Goal: Task Accomplishment & Management: Manage account settings

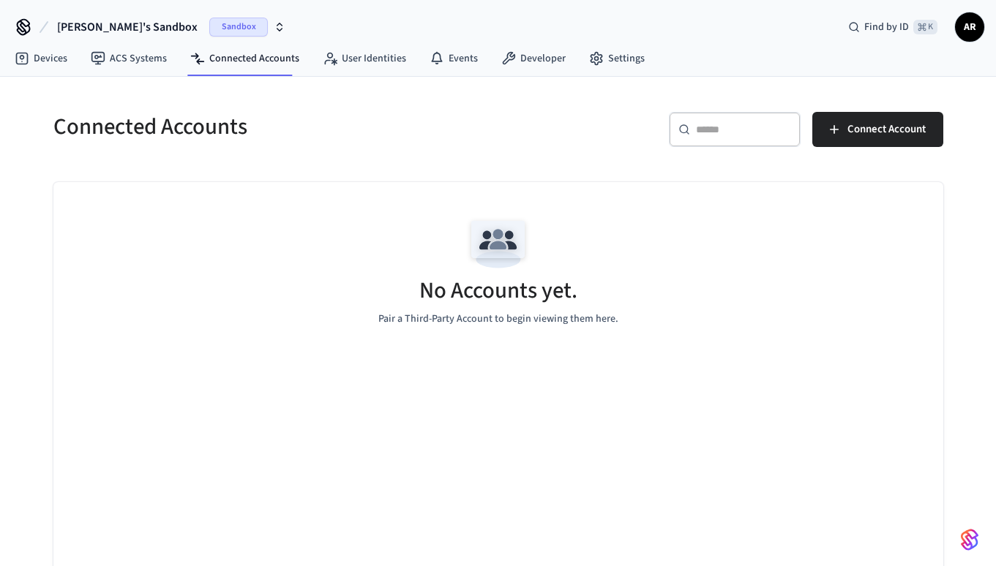
click at [277, 29] on icon "button" at bounding box center [279, 30] width 5 height 2
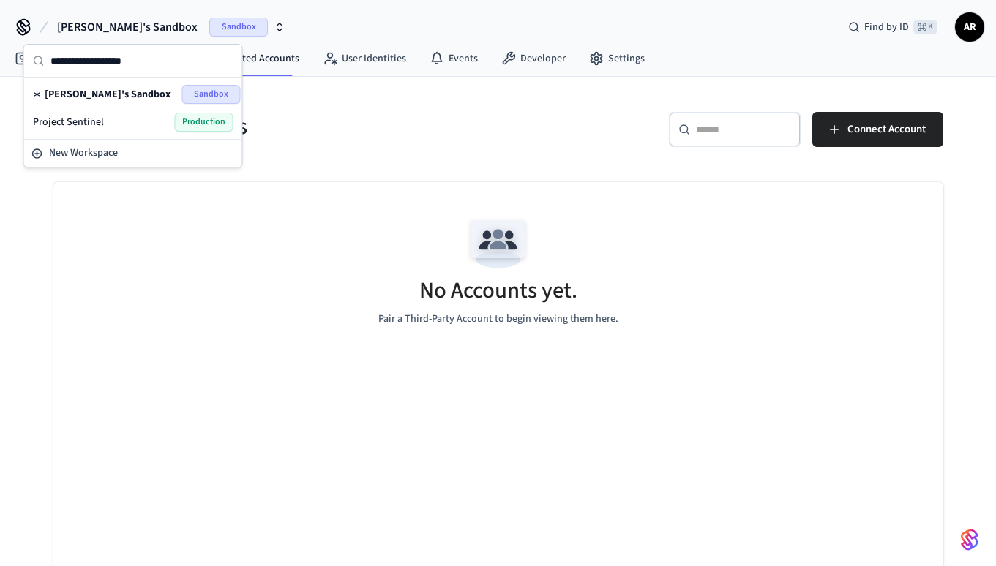
click at [158, 132] on div "Project Sentinel Production" at bounding box center [133, 122] width 212 height 28
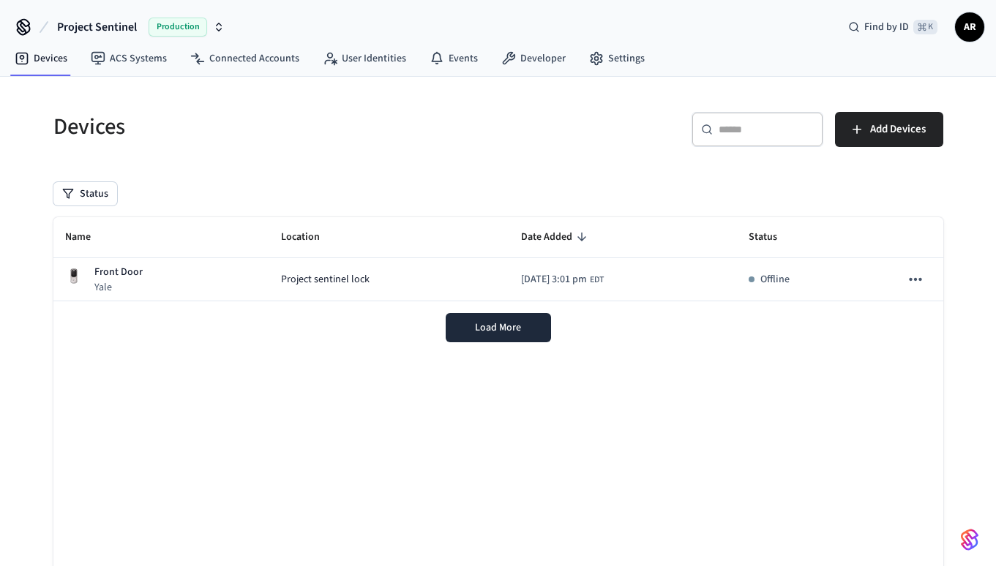
scroll to position [18, 0]
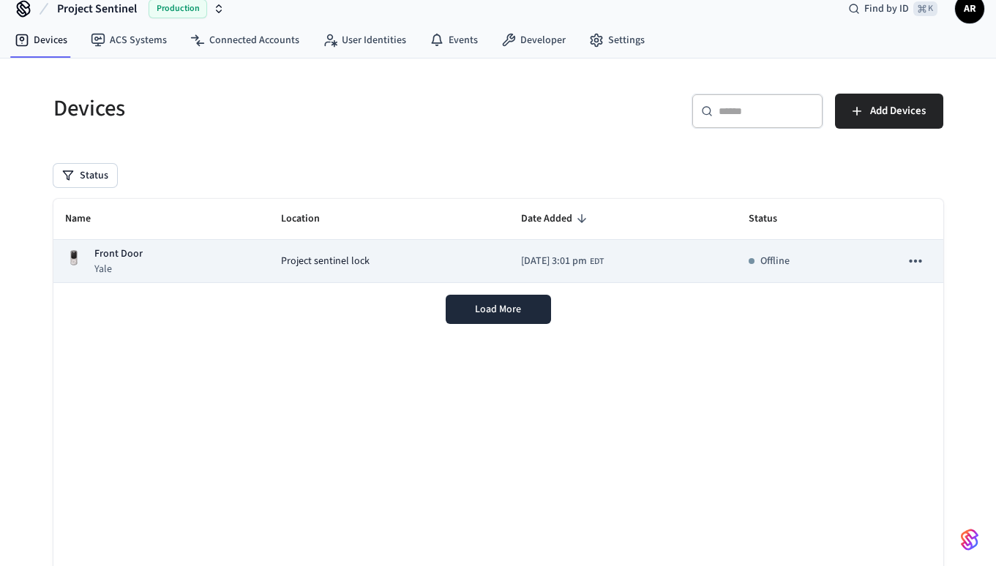
click at [172, 255] on div "Front Door Yale" at bounding box center [161, 262] width 193 height 30
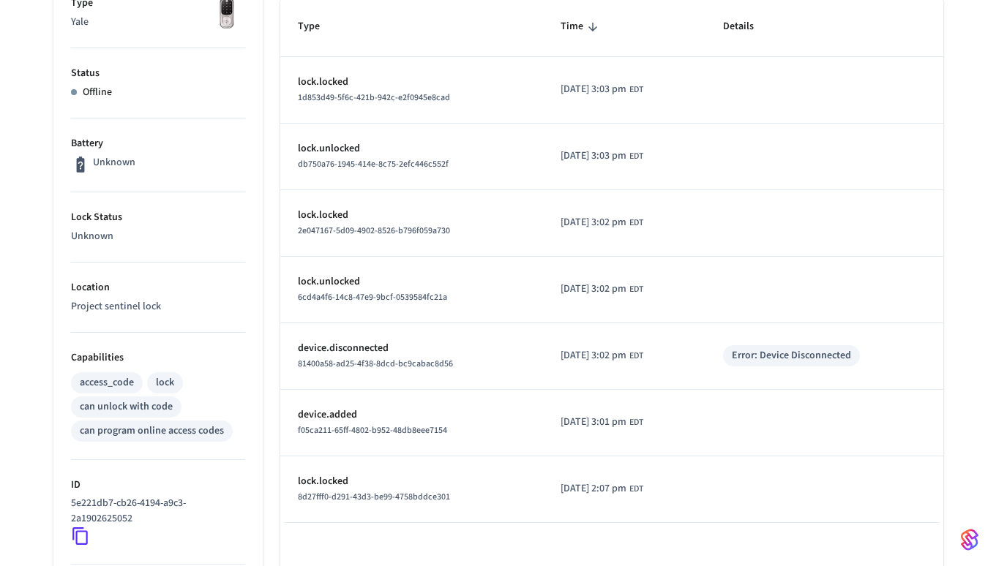
scroll to position [266, 0]
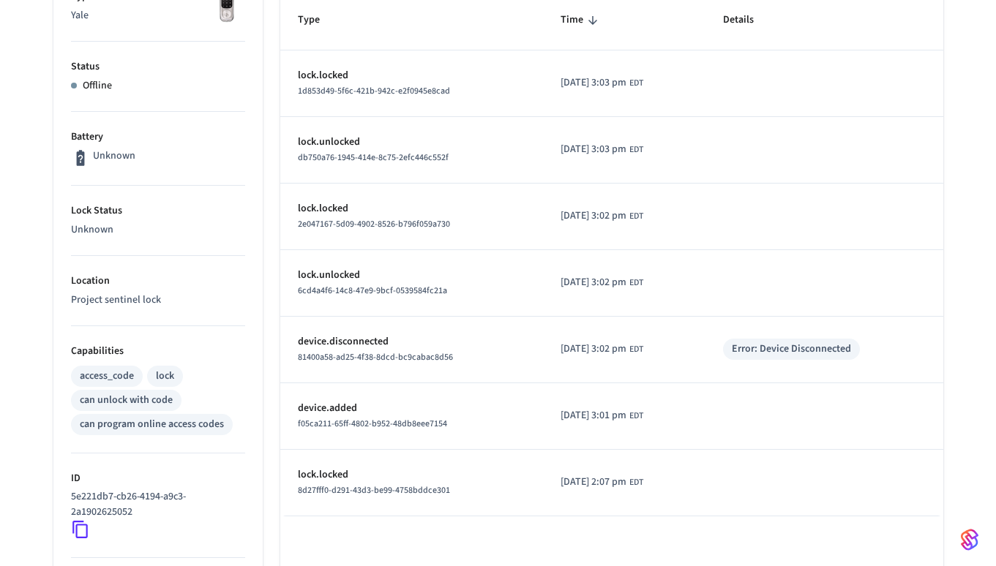
scroll to position [256, 0]
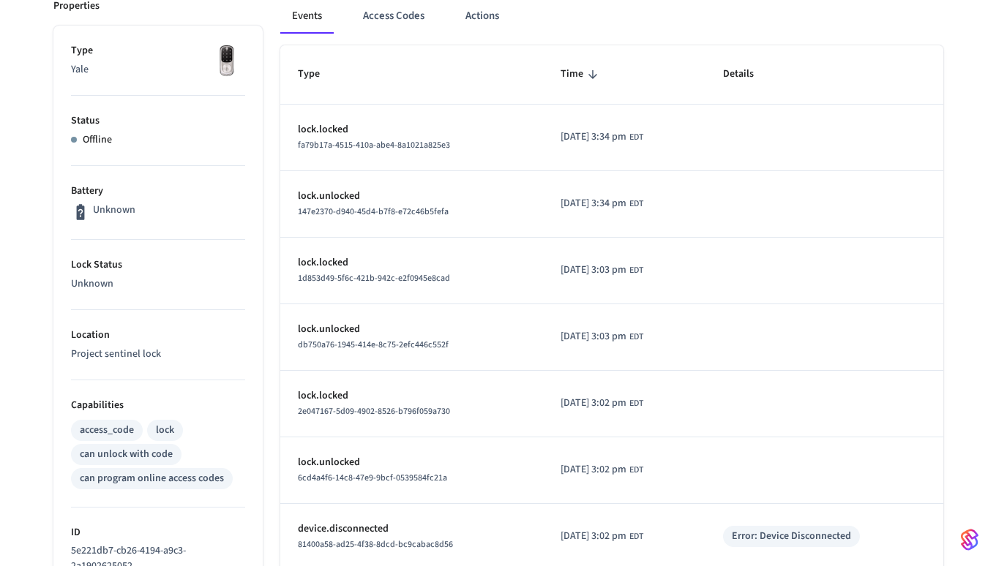
scroll to position [163, 0]
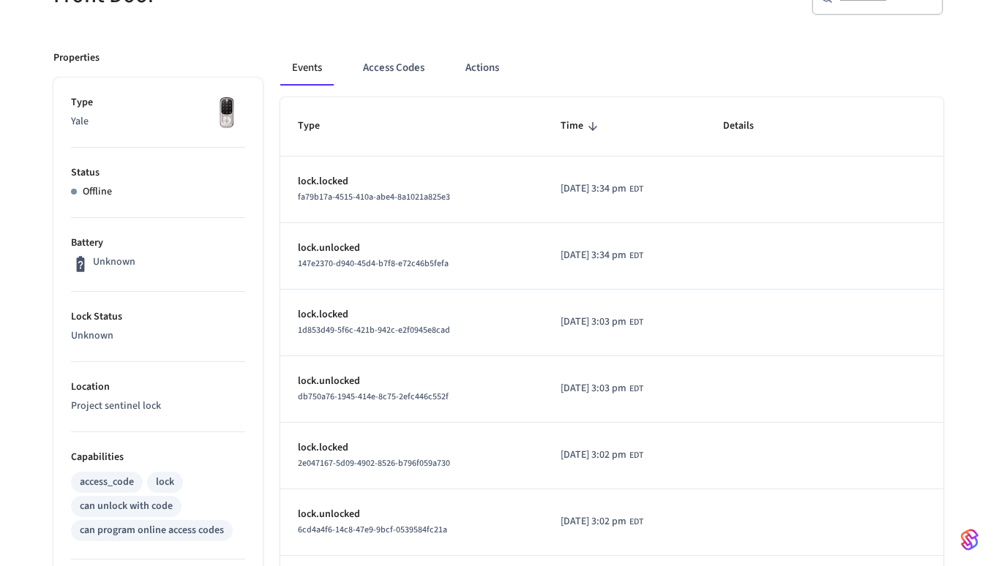
click at [110, 188] on p "Offline" at bounding box center [97, 191] width 29 height 15
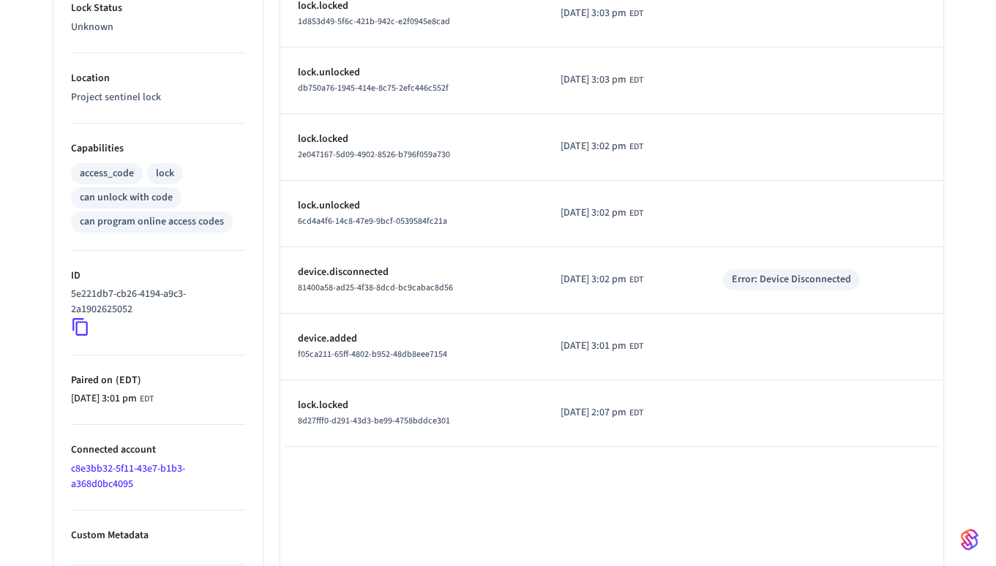
scroll to position [556, 0]
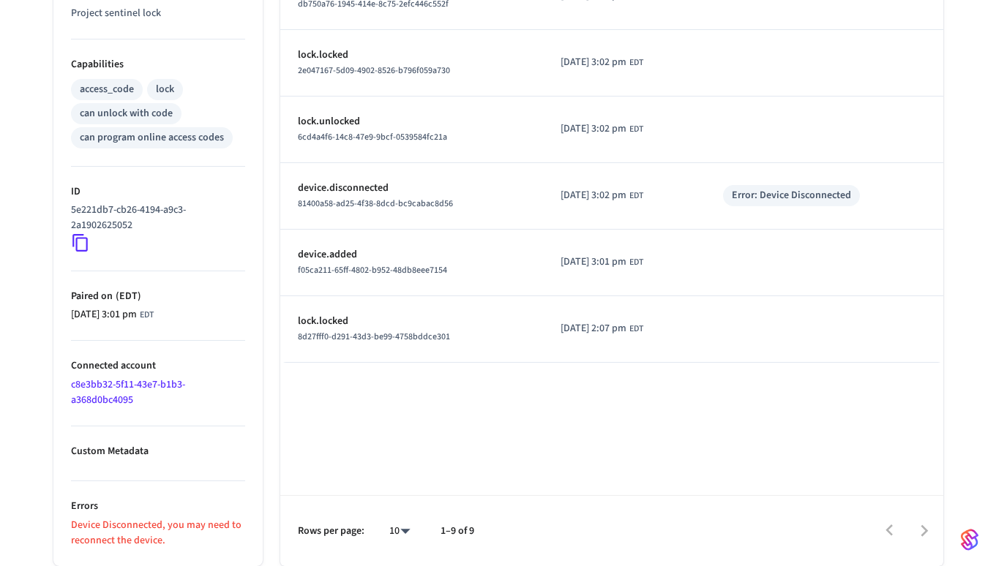
click at [78, 247] on icon at bounding box center [80, 242] width 19 height 19
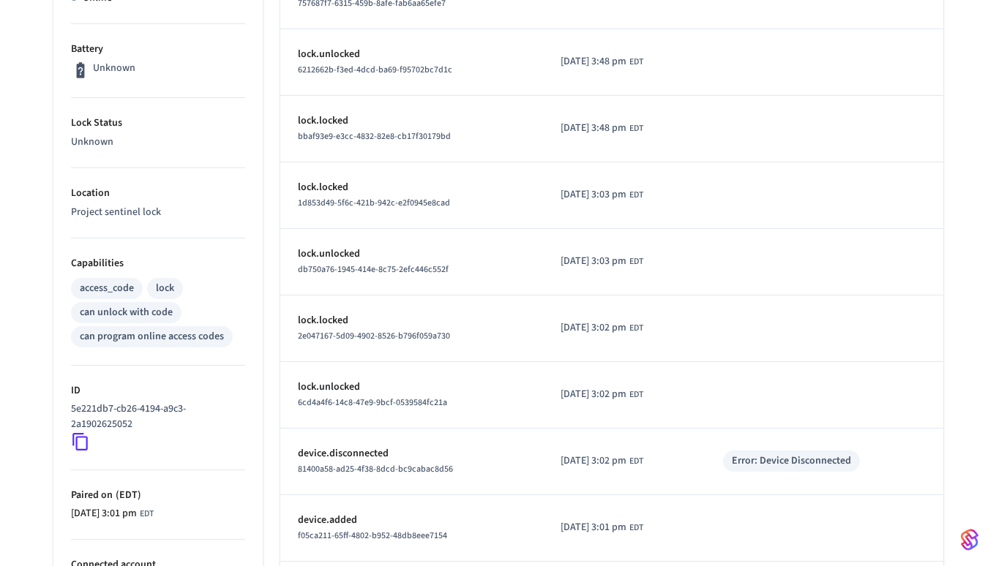
scroll to position [0, 0]
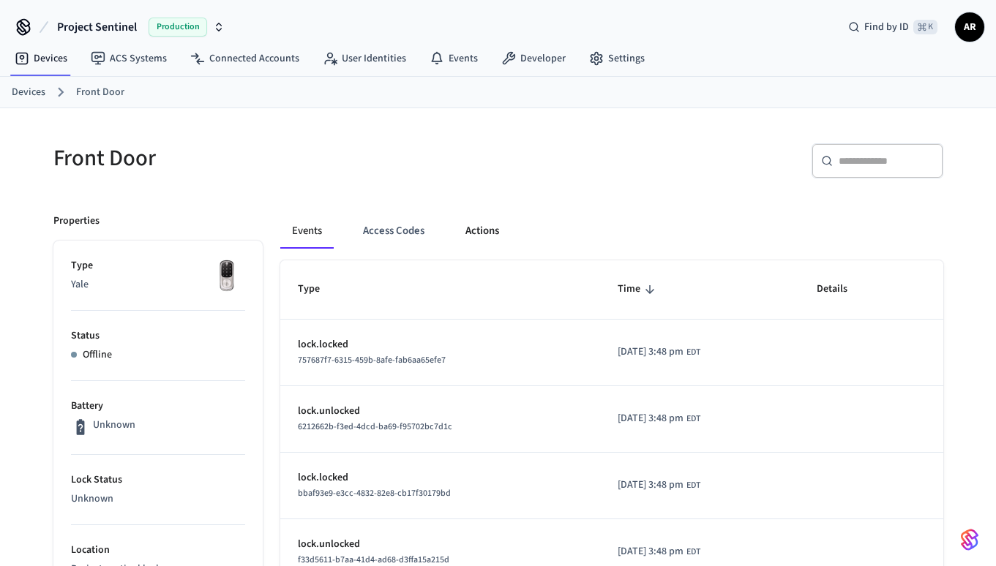
click at [481, 228] on button "Actions" at bounding box center [482, 231] width 57 height 35
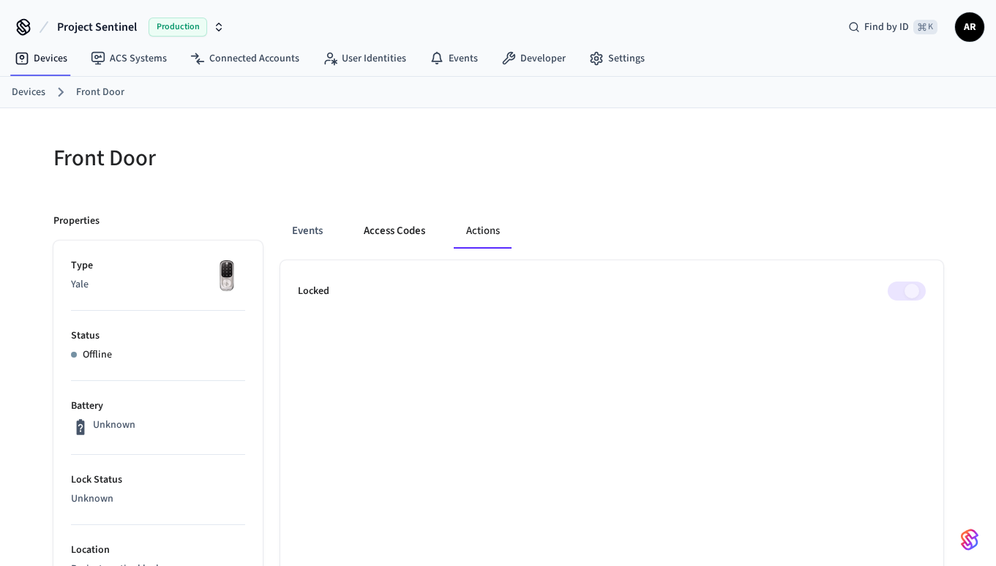
click at [392, 235] on button "Access Codes" at bounding box center [394, 231] width 85 height 35
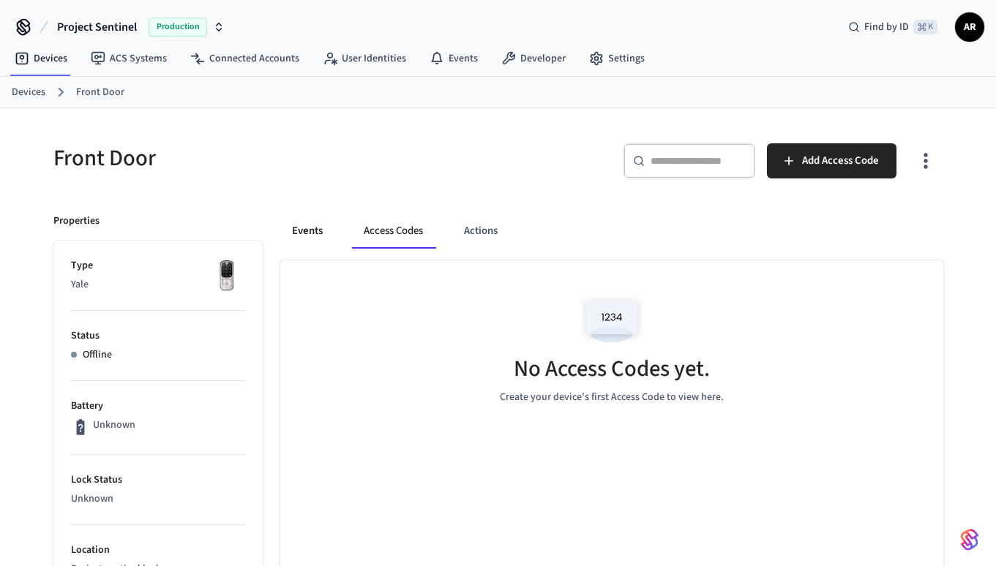
click at [320, 238] on button "Events" at bounding box center [307, 231] width 54 height 35
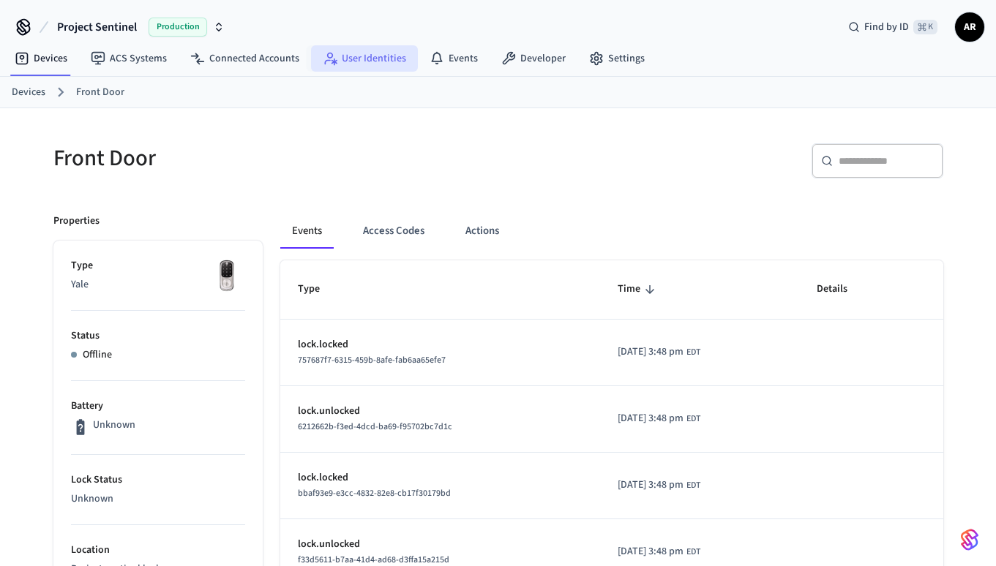
click at [323, 61] on icon at bounding box center [330, 58] width 15 height 15
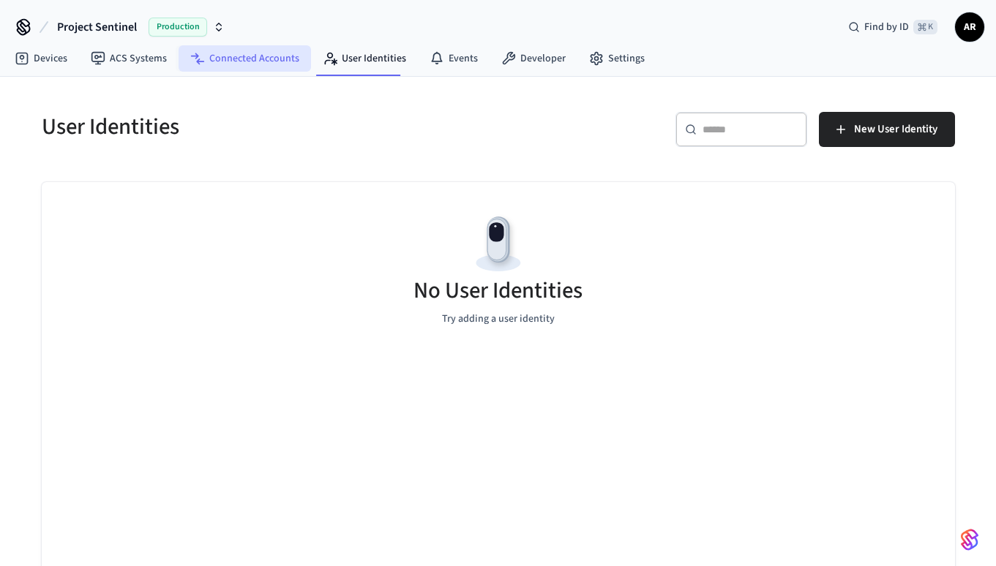
click at [261, 56] on link "Connected Accounts" at bounding box center [245, 58] width 132 height 26
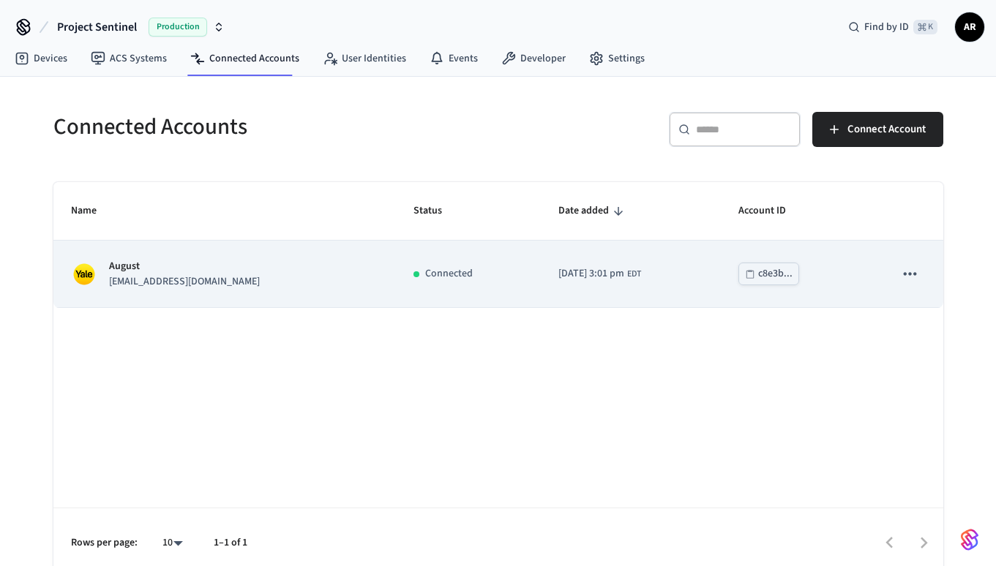
click at [912, 275] on icon "sticky table" at bounding box center [909, 273] width 19 height 19
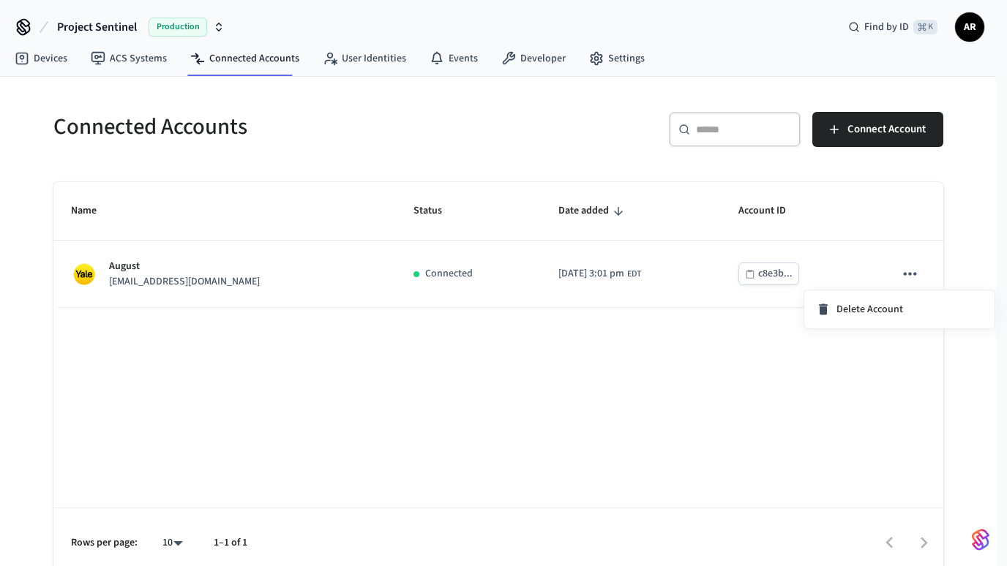
click at [912, 276] on div at bounding box center [503, 283] width 1007 height 566
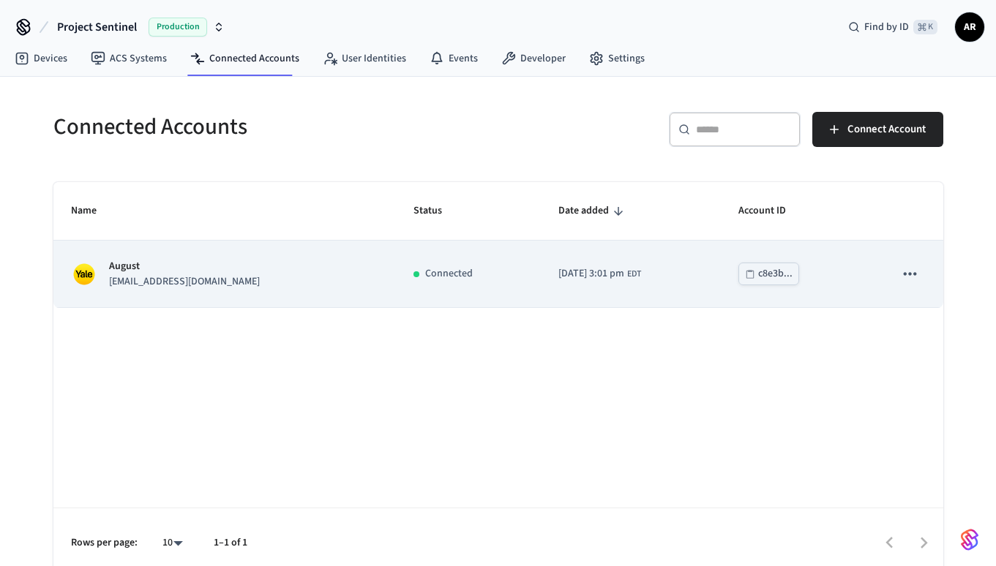
click at [712, 279] on td "2025/10/08 at 3:01 pm EDT" at bounding box center [631, 274] width 181 height 67
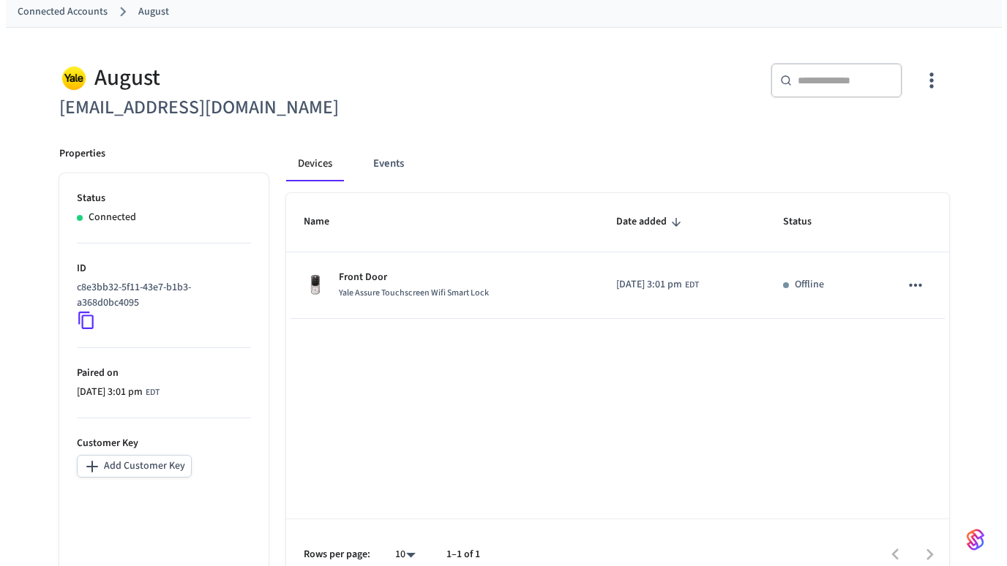
scroll to position [104, 0]
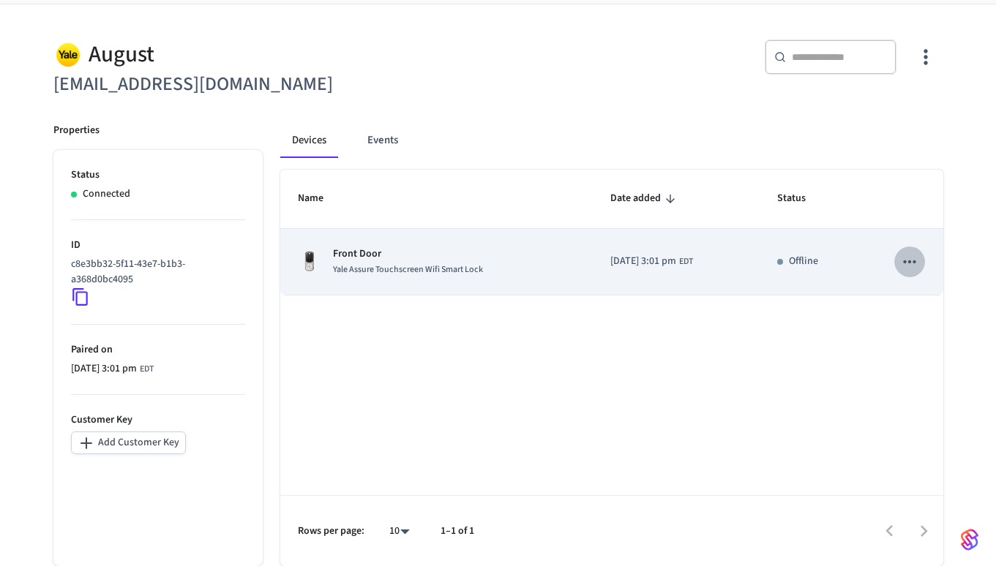
click at [917, 265] on icon "sticky table" at bounding box center [909, 261] width 19 height 19
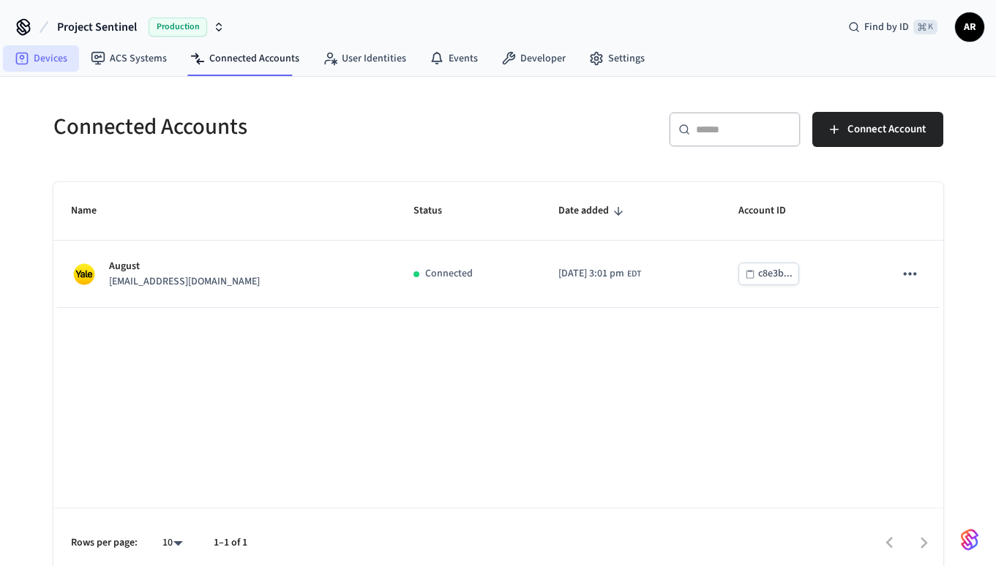
click at [66, 54] on link "Devices" at bounding box center [41, 58] width 76 height 26
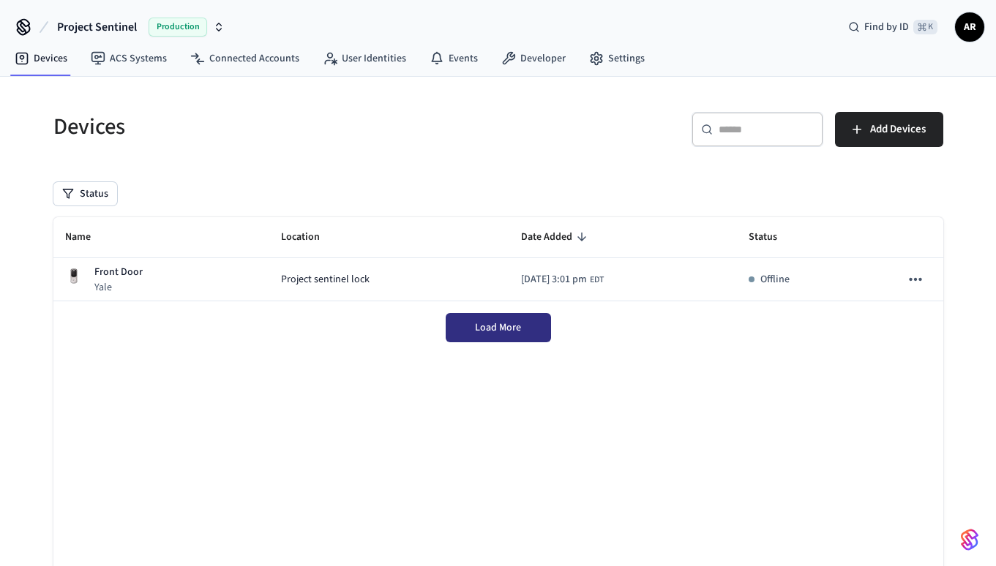
click at [496, 326] on span "Load More" at bounding box center [498, 327] width 46 height 15
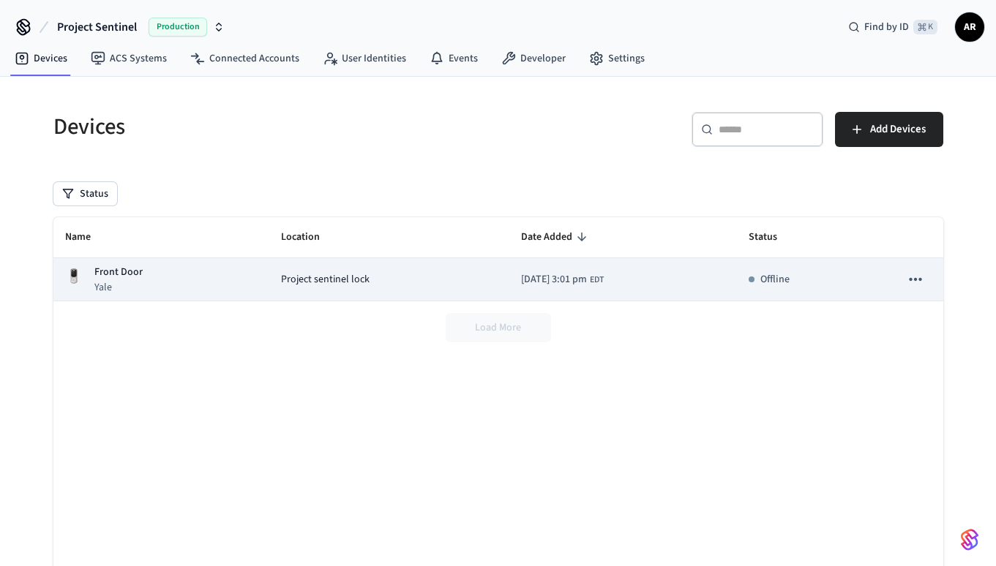
click at [277, 290] on td "Project sentinel lock" at bounding box center [389, 279] width 240 height 43
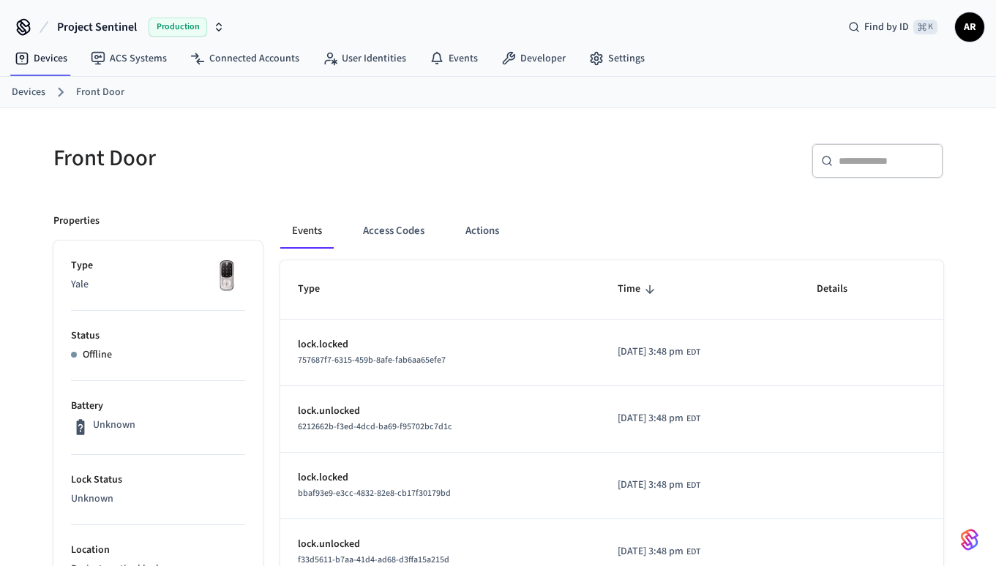
click at [32, 92] on link "Devices" at bounding box center [29, 92] width 34 height 15
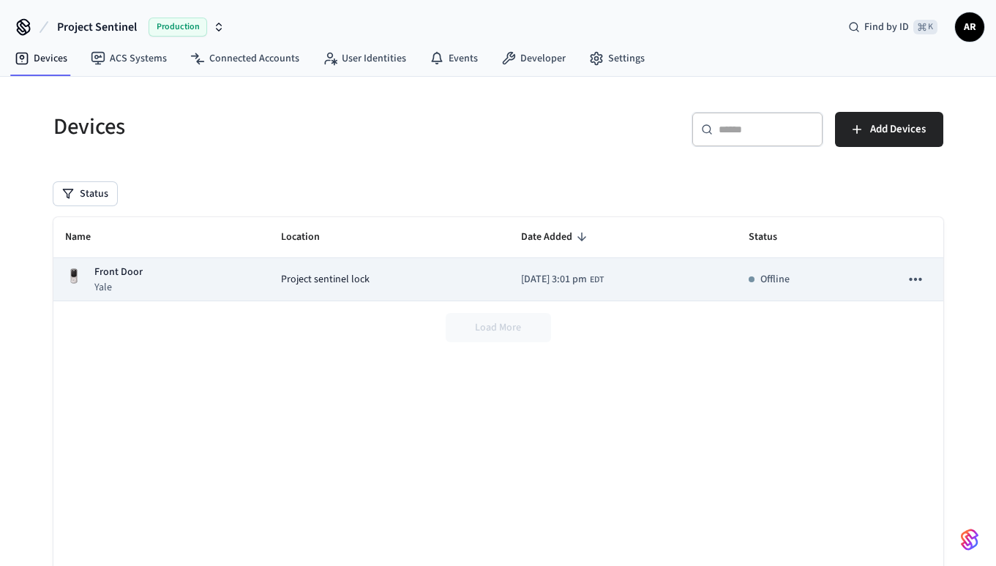
click at [914, 280] on icon "sticky table" at bounding box center [915, 279] width 19 height 19
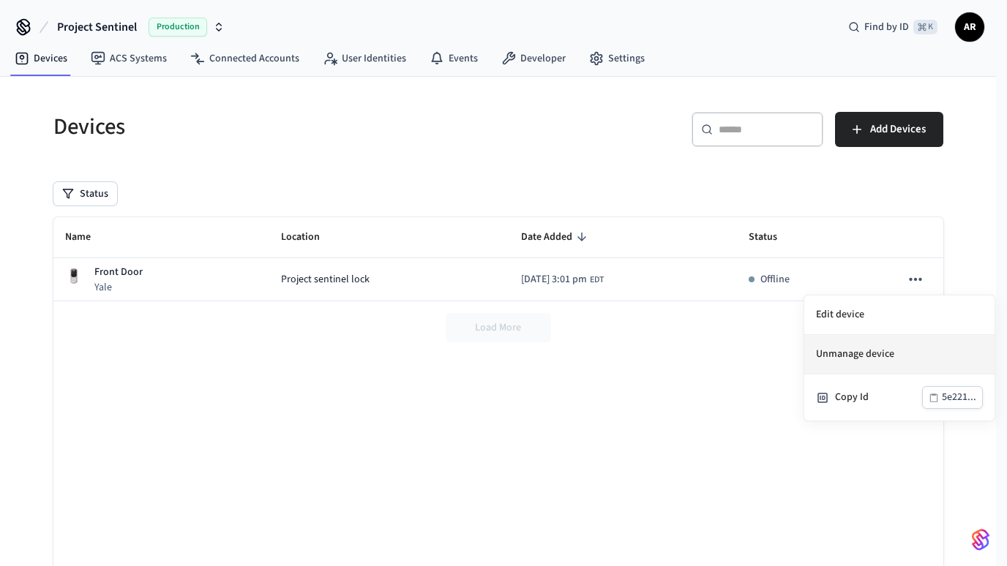
click at [852, 363] on li "Unmanage device" at bounding box center [899, 355] width 190 height 40
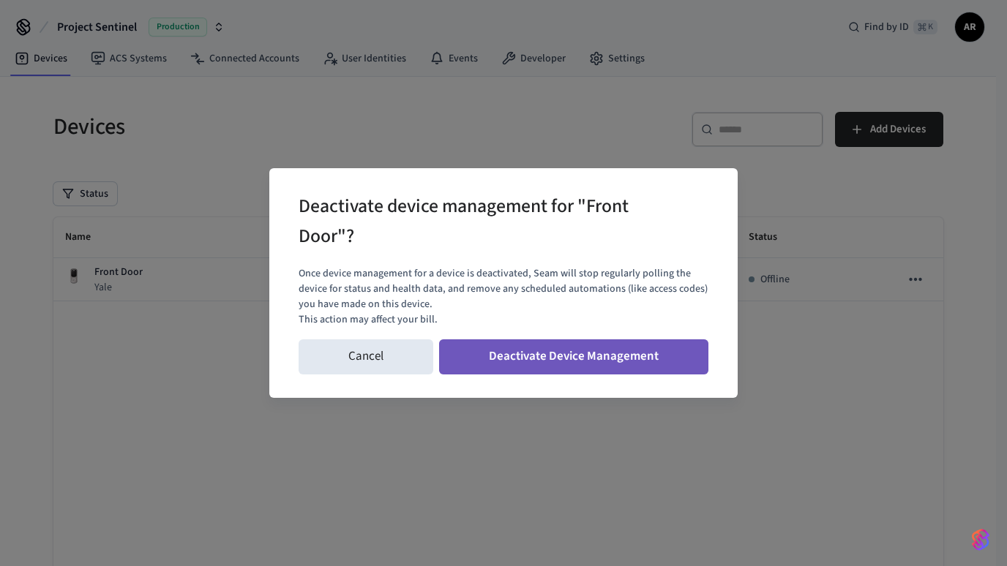
click at [585, 367] on button "Deactivate Device Management" at bounding box center [573, 356] width 269 height 35
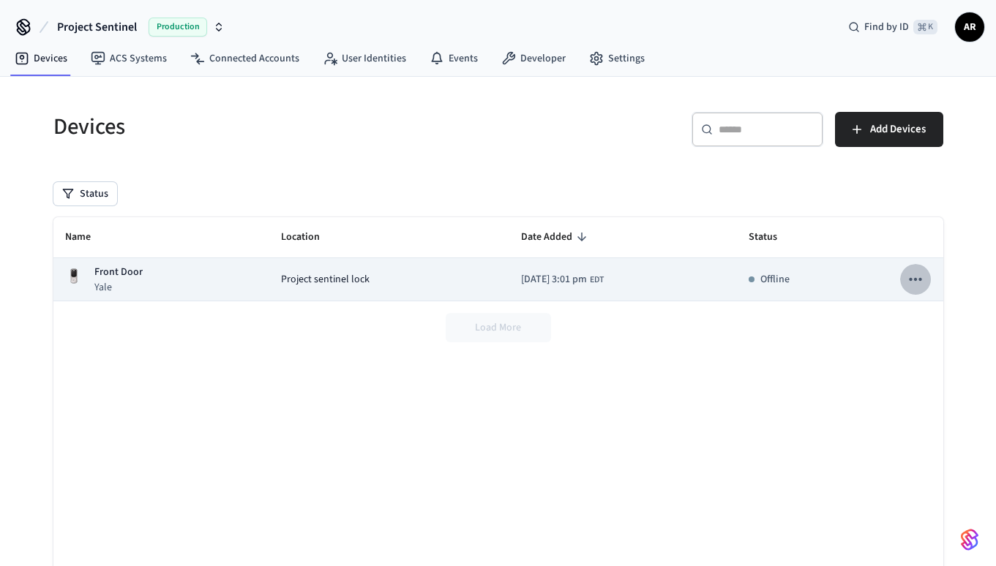
click at [915, 283] on icon "sticky table" at bounding box center [915, 279] width 19 height 19
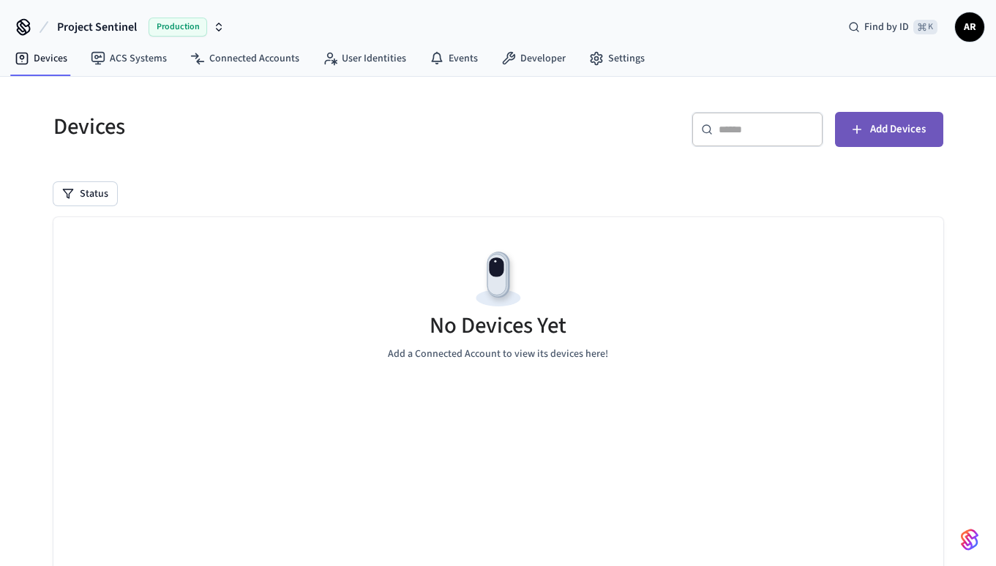
click at [868, 134] on button "Add Devices" at bounding box center [889, 129] width 108 height 35
click at [866, 128] on button "Add Devices" at bounding box center [889, 129] width 108 height 35
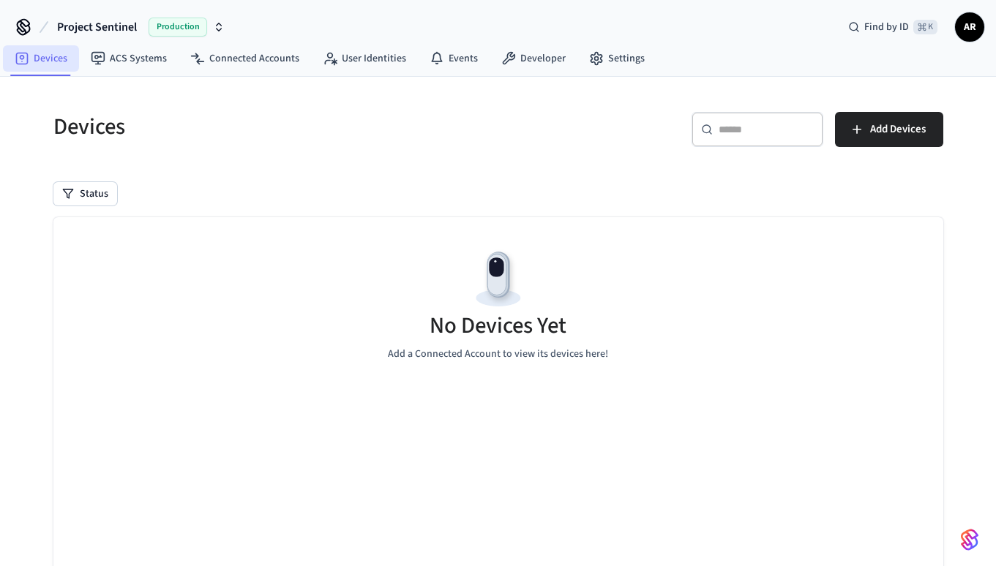
click at [43, 69] on link "Devices" at bounding box center [41, 58] width 76 height 26
click at [222, 57] on link "Connected Accounts" at bounding box center [245, 58] width 132 height 26
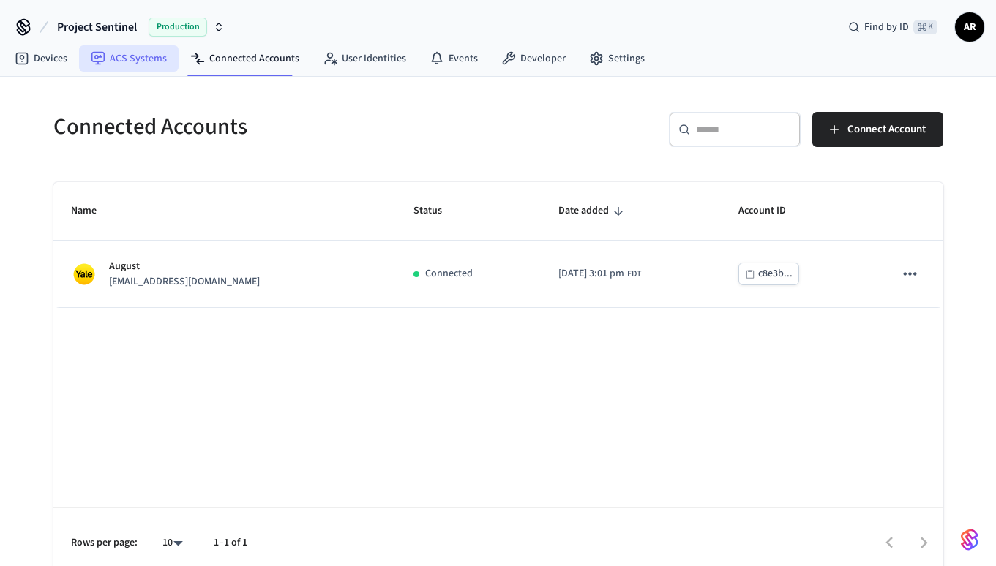
click at [119, 49] on link "ACS Systems" at bounding box center [128, 58] width 99 height 26
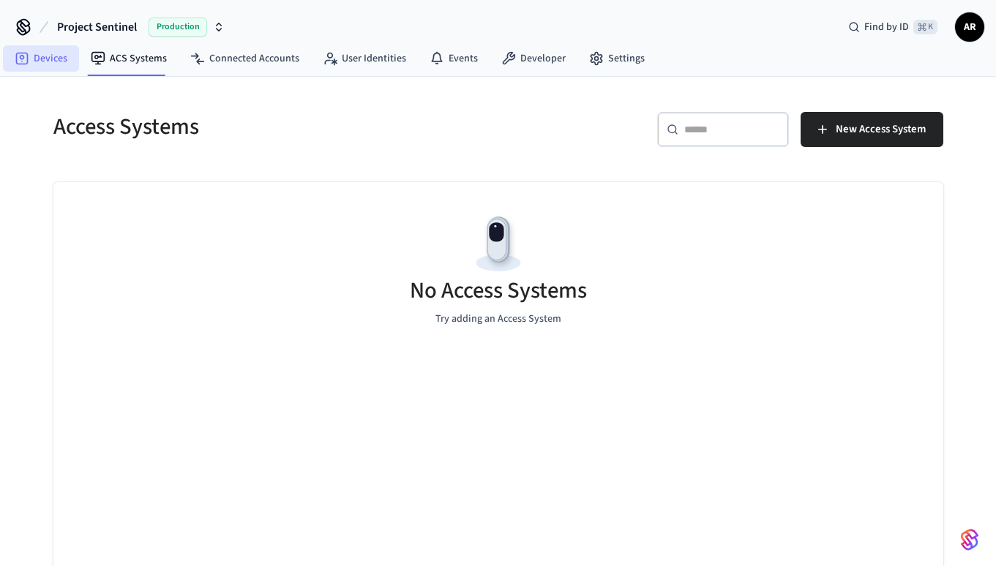
click at [57, 56] on link "Devices" at bounding box center [41, 58] width 76 height 26
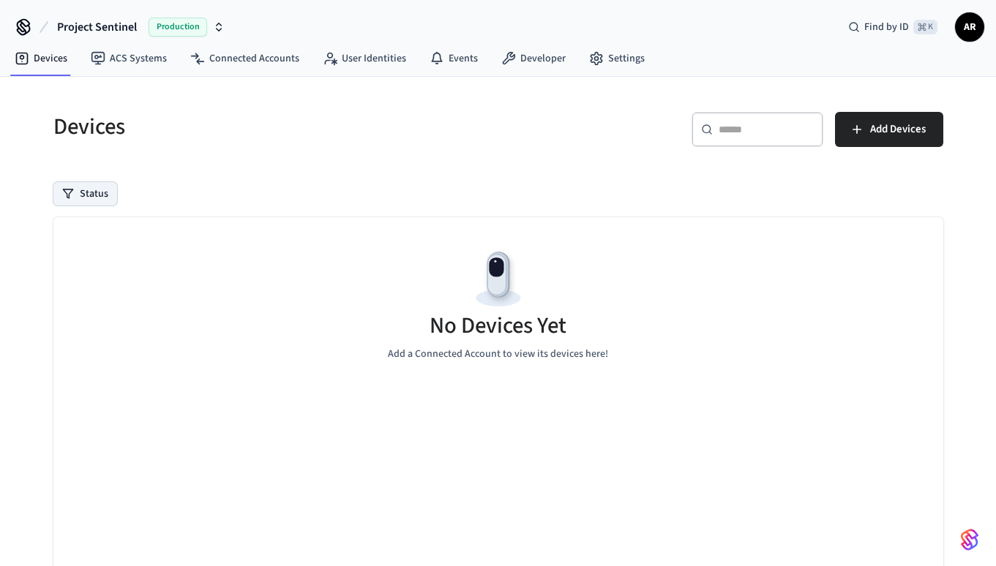
click at [90, 187] on button "Status" at bounding box center [85, 193] width 64 height 23
click at [471, 140] on h5 "Devices" at bounding box center [271, 127] width 436 height 30
click at [898, 125] on span "Add Devices" at bounding box center [898, 129] width 56 height 19
click at [217, 30] on icon "button" at bounding box center [219, 30] width 5 height 2
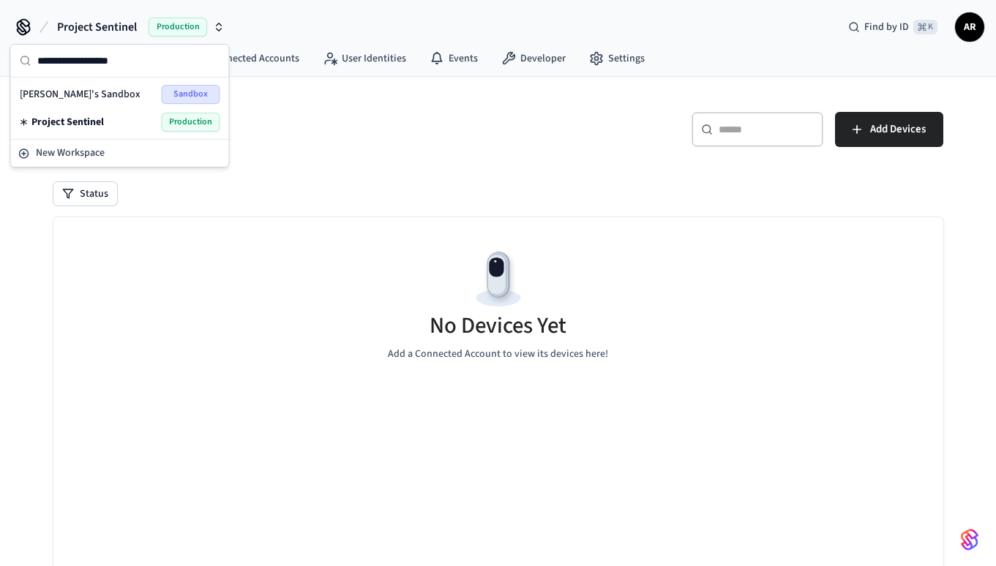
click at [114, 95] on div "[PERSON_NAME]'s Sandbox Sandbox" at bounding box center [120, 94] width 200 height 19
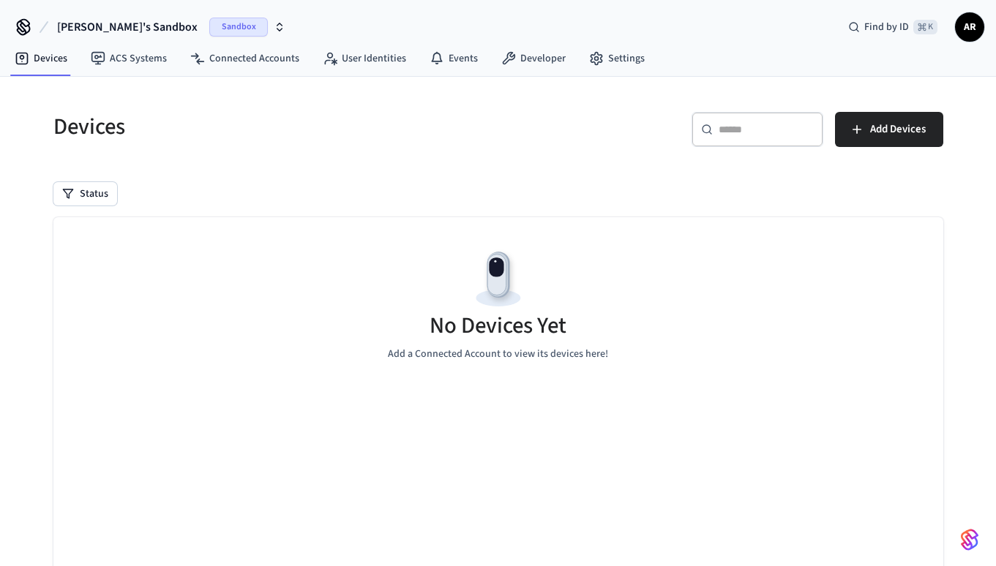
click at [129, 27] on span "[PERSON_NAME]'s Sandbox" at bounding box center [127, 27] width 140 height 18
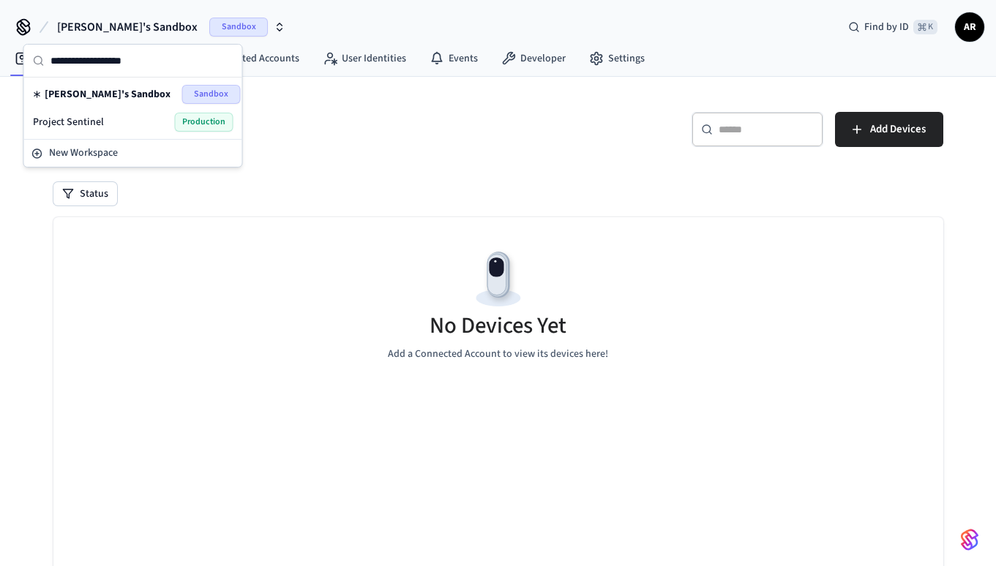
click at [110, 116] on div "Project Sentinel Production" at bounding box center [133, 122] width 200 height 19
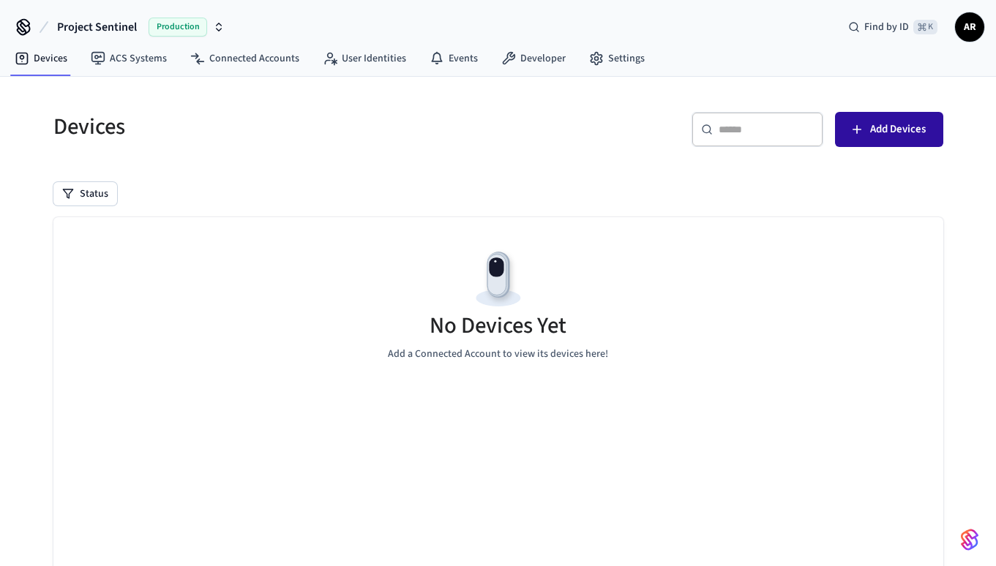
click at [886, 126] on span "Add Devices" at bounding box center [898, 129] width 56 height 19
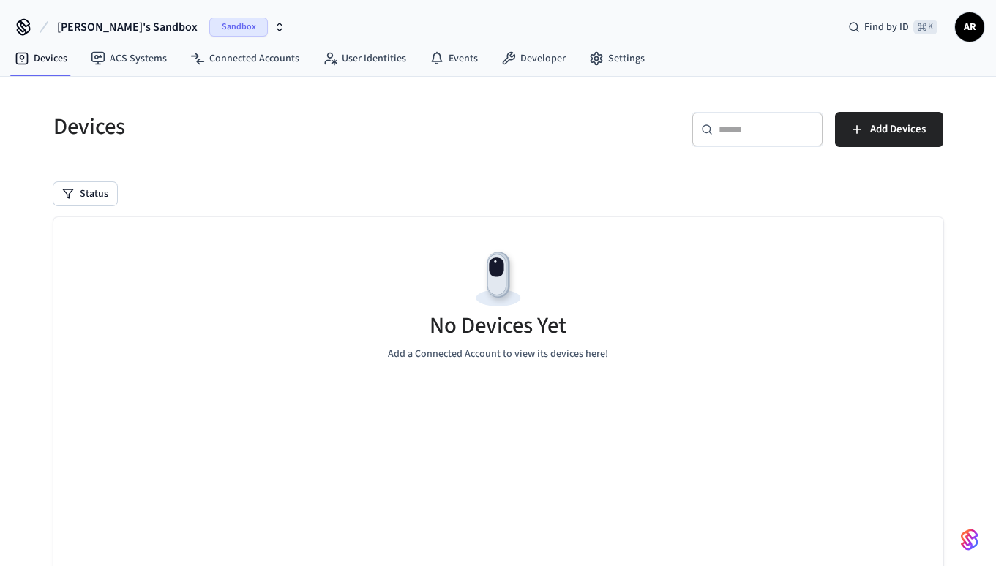
click at [274, 26] on icon "button" at bounding box center [280, 27] width 12 height 12
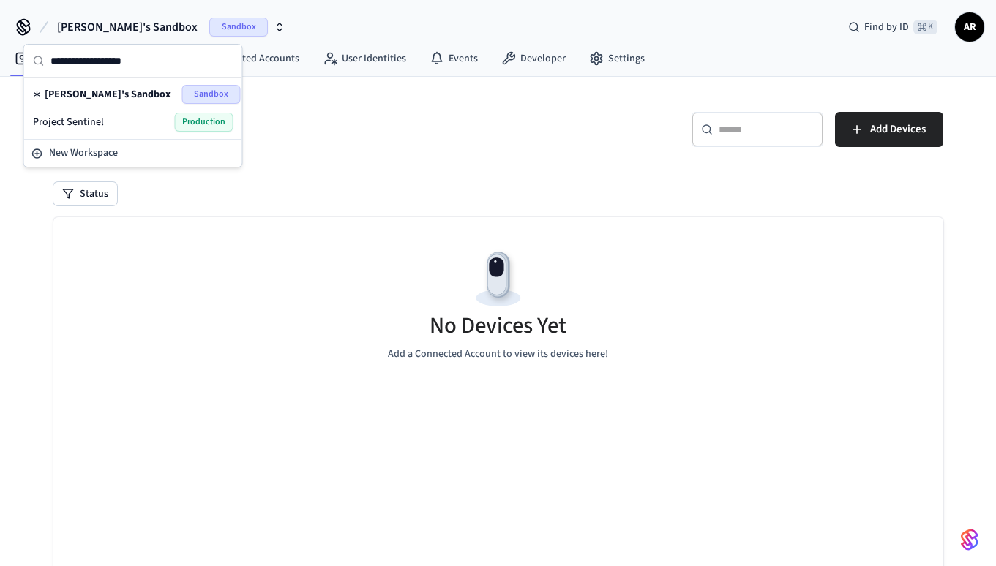
click at [217, 128] on span "Production" at bounding box center [204, 122] width 59 height 19
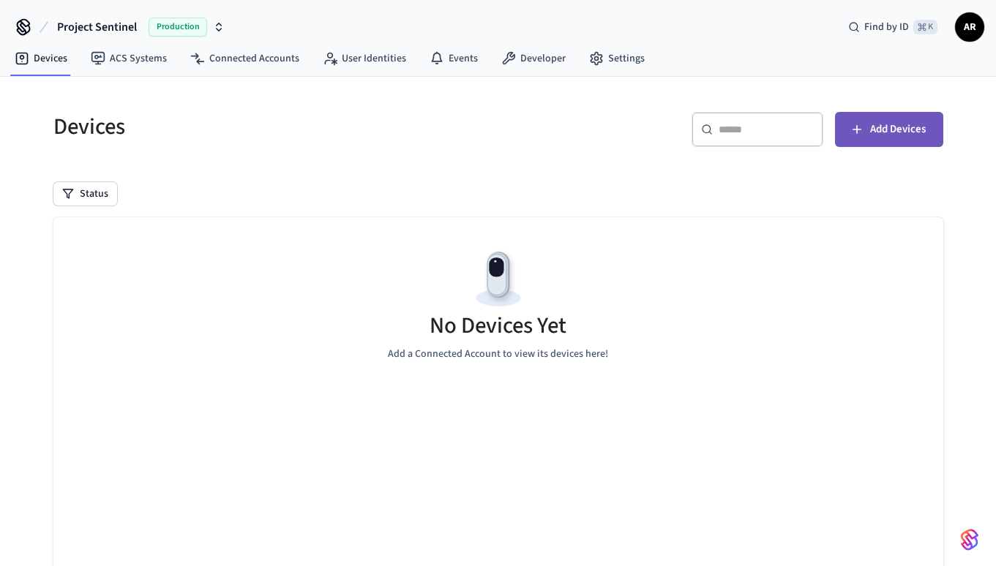
click at [887, 136] on span "Add Devices" at bounding box center [898, 129] width 56 height 19
click at [125, 30] on span "Project Sentinel" at bounding box center [97, 27] width 80 height 18
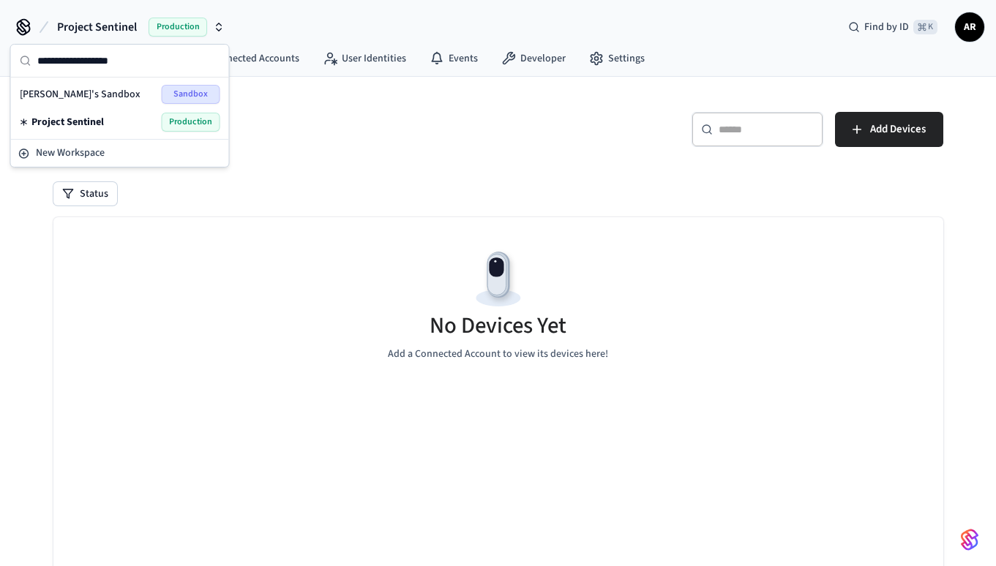
click at [99, 100] on span "[PERSON_NAME]'s Sandbox" at bounding box center [80, 94] width 121 height 15
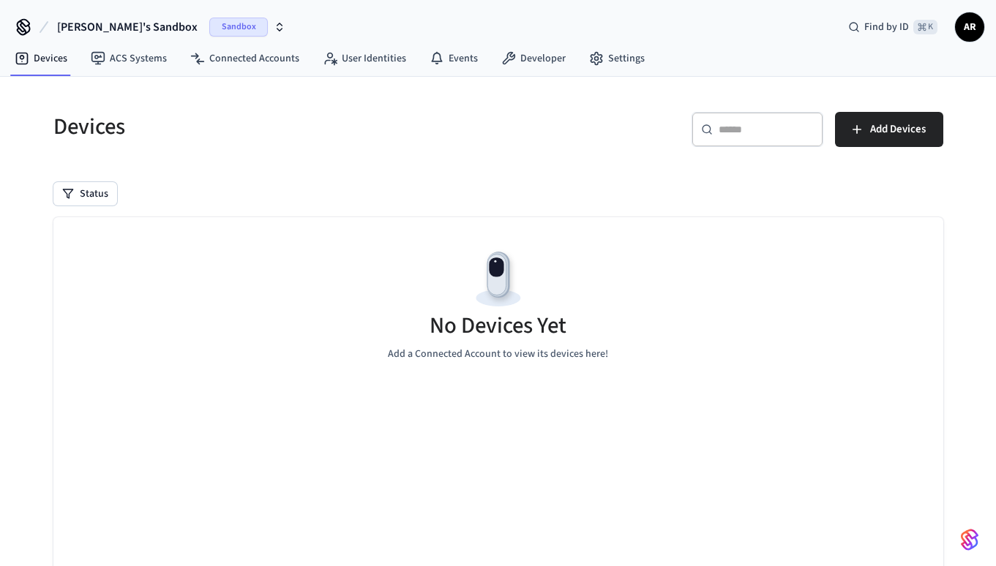
click at [120, 32] on span "[PERSON_NAME]'s Sandbox" at bounding box center [127, 27] width 140 height 18
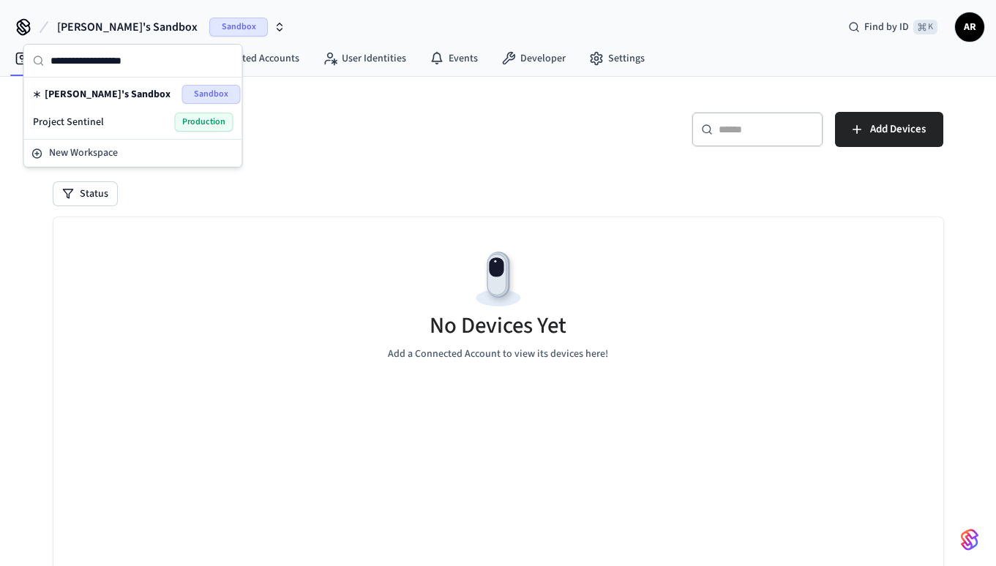
click at [111, 109] on div "Project Sentinel Production" at bounding box center [133, 122] width 212 height 28
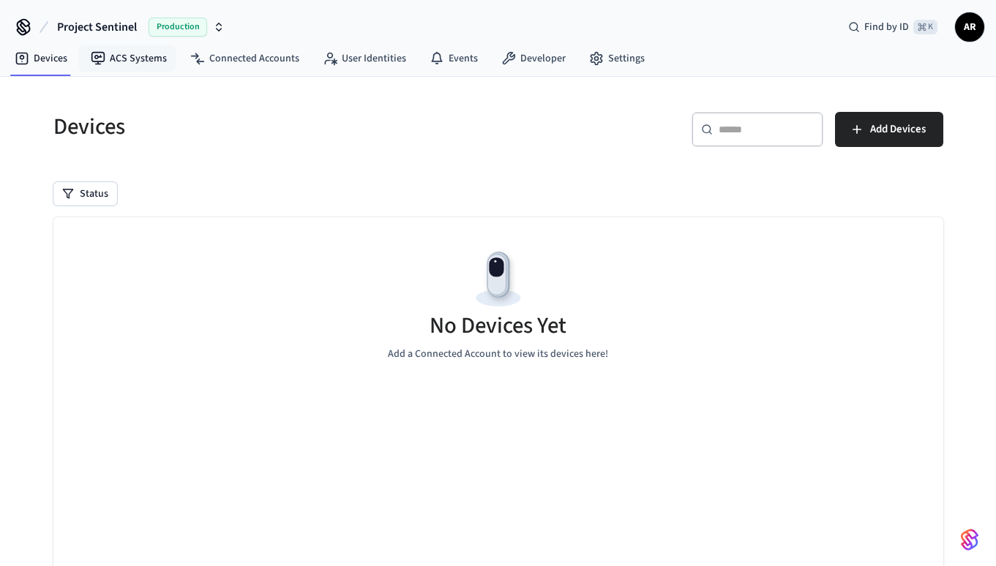
click at [142, 73] on nav "Devices ACS Systems Connected Accounts User Identities Events Developer Settings" at bounding box center [329, 59] width 653 height 34
click at [141, 67] on link "ACS Systems" at bounding box center [128, 58] width 99 height 26
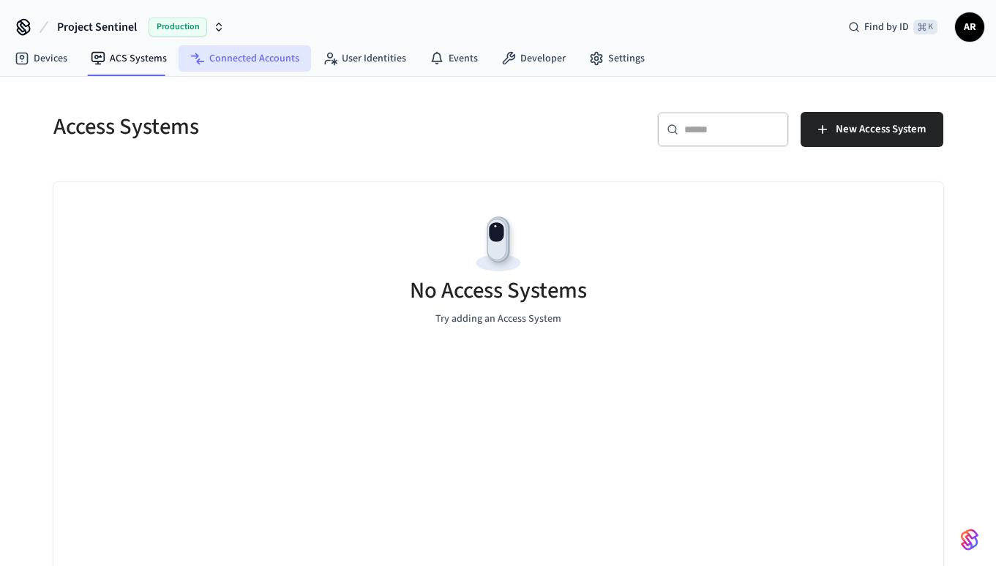
click at [241, 60] on link "Connected Accounts" at bounding box center [245, 58] width 132 height 26
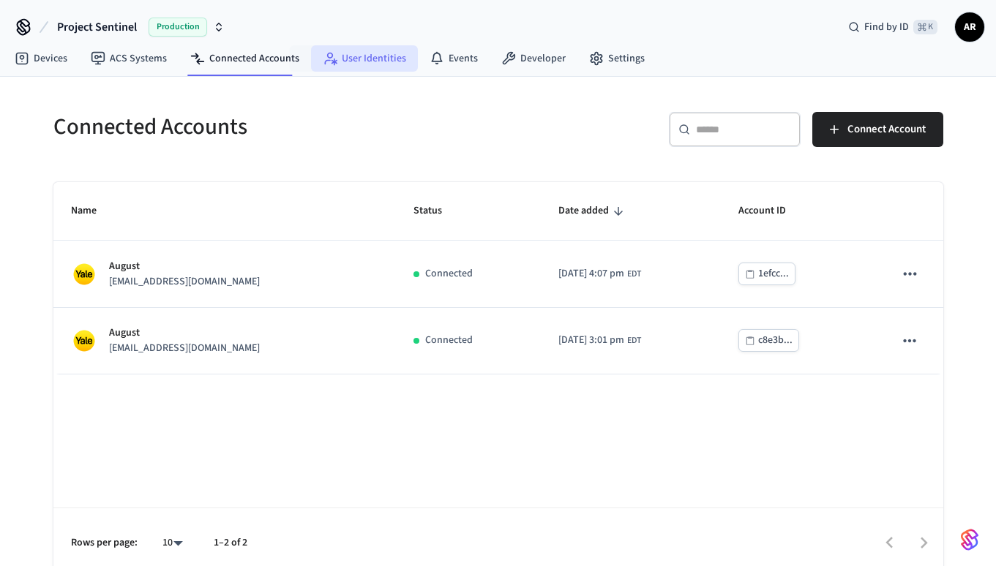
click at [364, 56] on link "User Identities" at bounding box center [364, 58] width 107 height 26
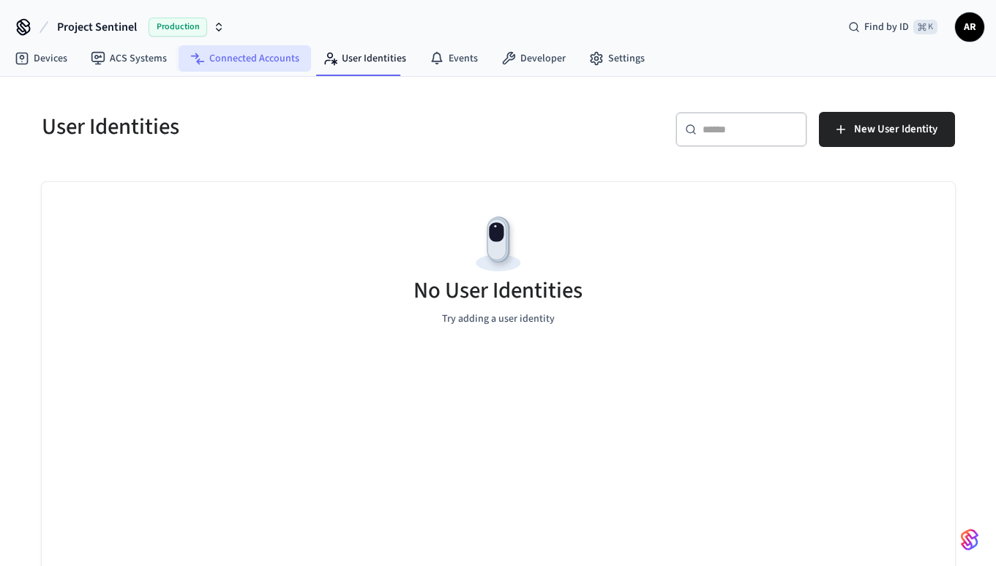
click at [229, 48] on link "Connected Accounts" at bounding box center [245, 58] width 132 height 26
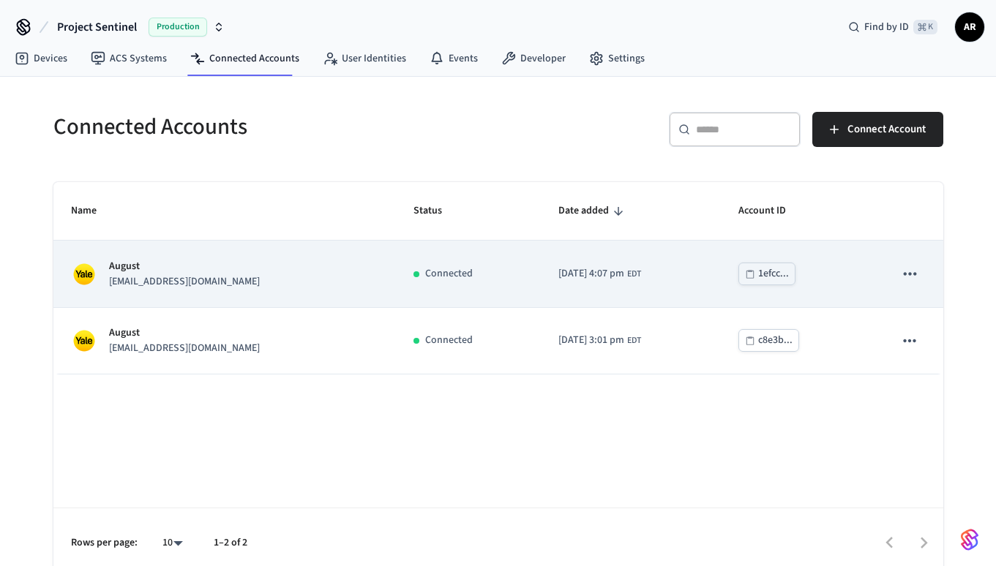
click at [273, 293] on td "August [EMAIL_ADDRESS][DOMAIN_NAME]" at bounding box center [224, 274] width 343 height 67
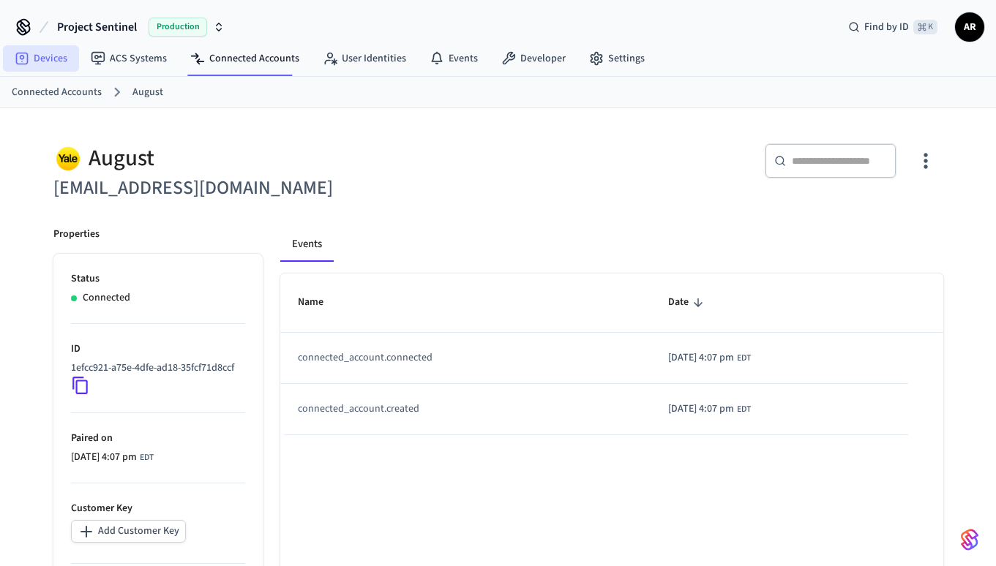
click at [42, 58] on link "Devices" at bounding box center [41, 58] width 76 height 26
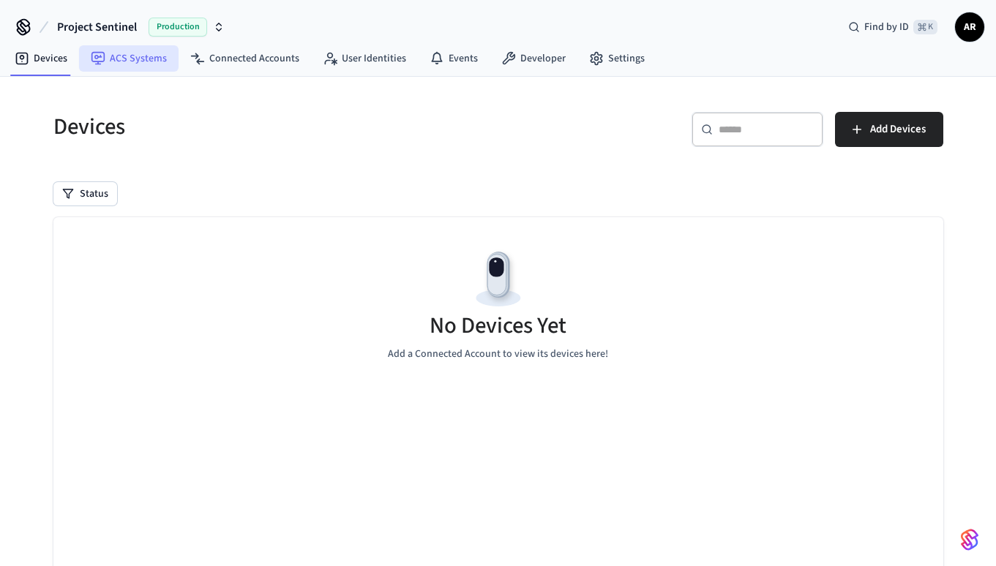
click at [93, 47] on link "ACS Systems" at bounding box center [128, 58] width 99 height 26
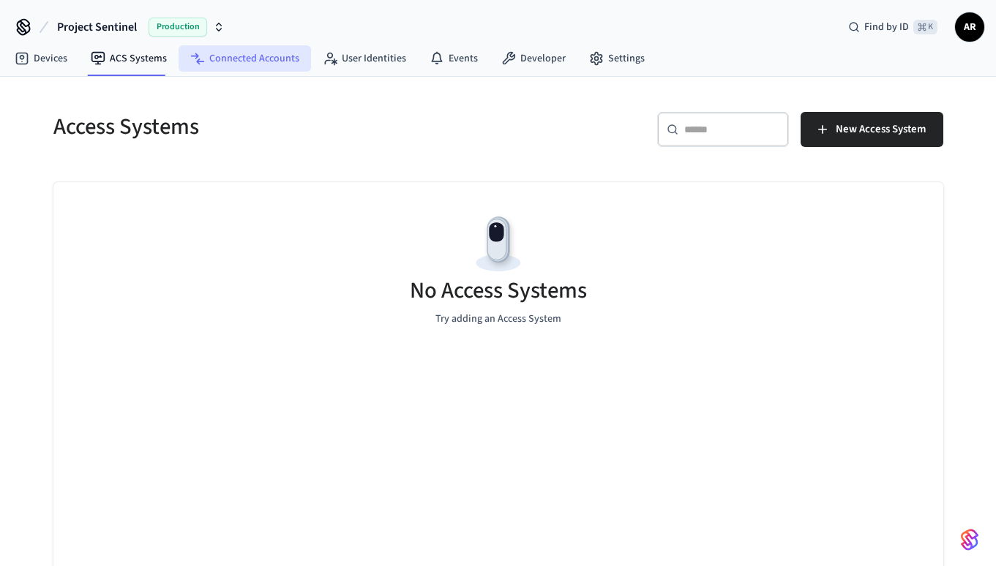
click at [243, 61] on link "Connected Accounts" at bounding box center [245, 58] width 132 height 26
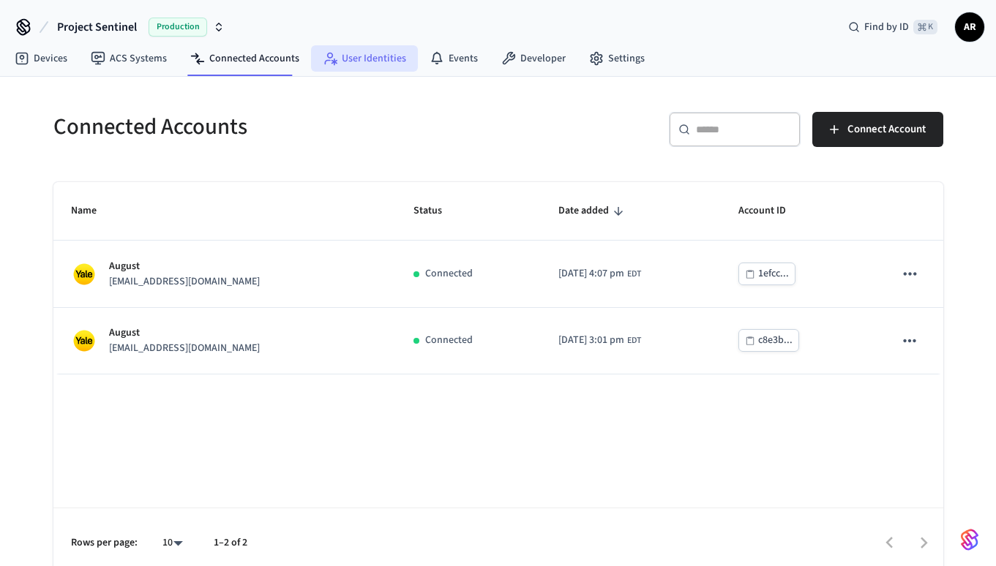
click at [372, 59] on link "User Identities" at bounding box center [364, 58] width 107 height 26
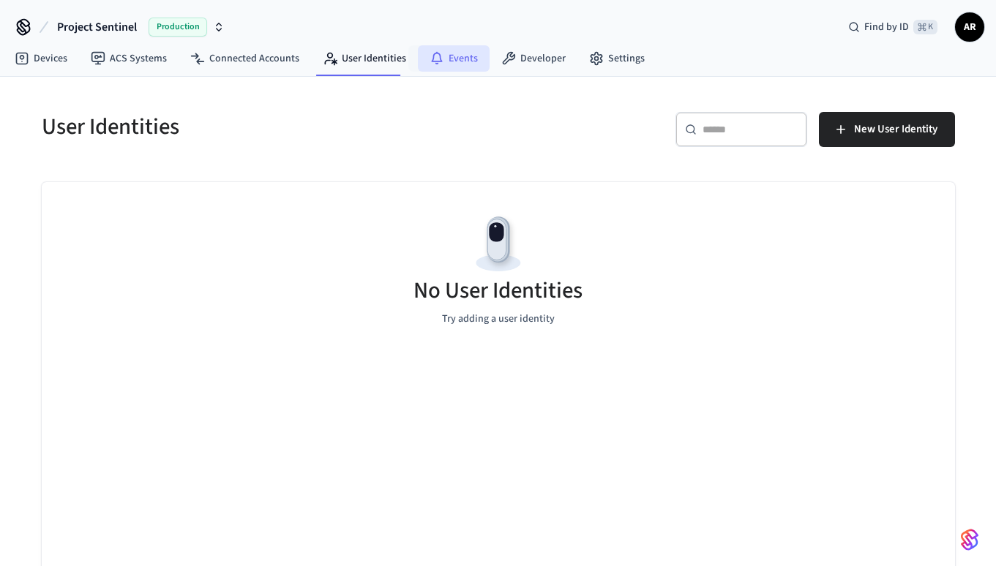
click at [448, 60] on link "Events" at bounding box center [454, 58] width 72 height 26
click at [528, 60] on link "Developer" at bounding box center [533, 58] width 88 height 26
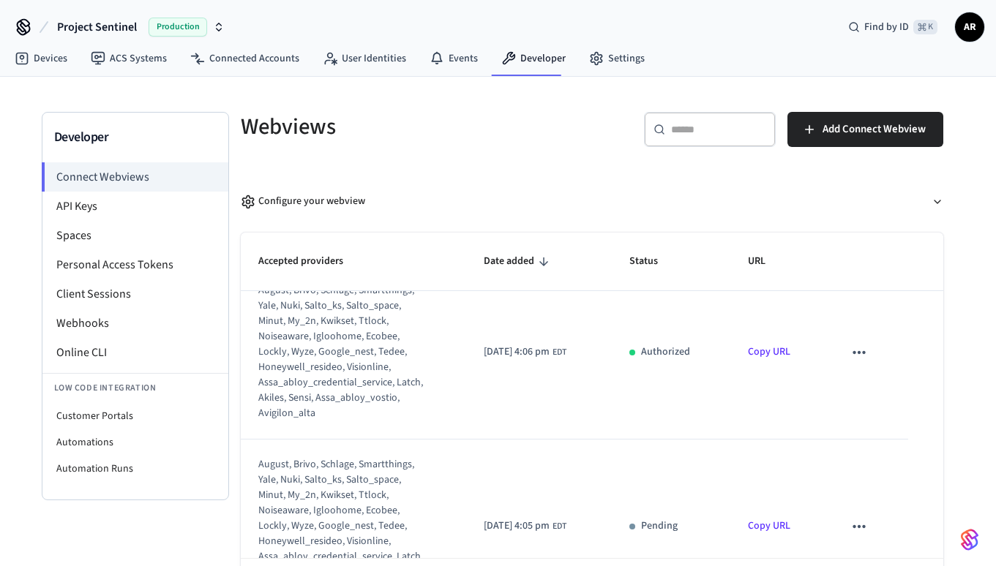
scroll to position [23, 0]
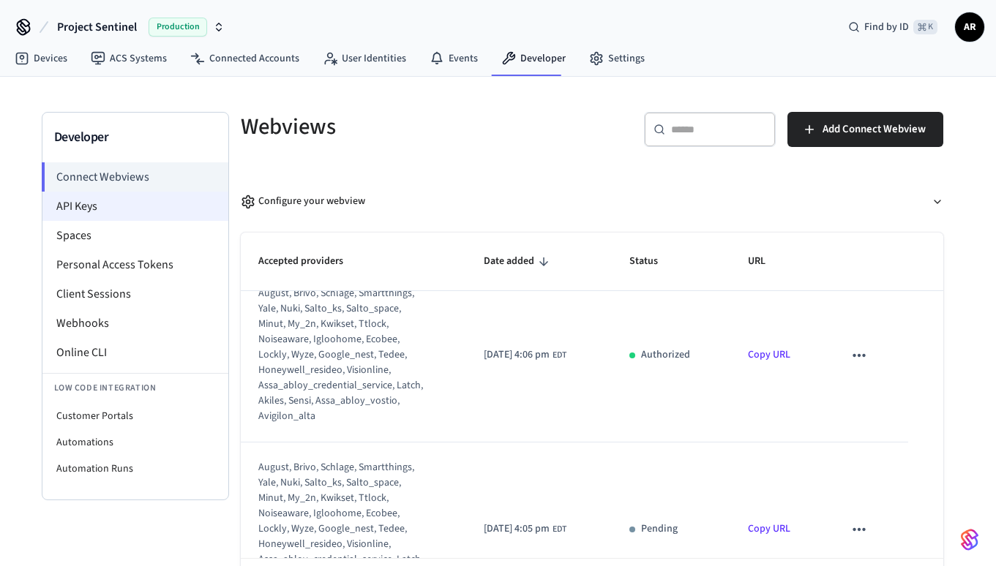
click at [155, 214] on li "API Keys" at bounding box center [135, 206] width 186 height 29
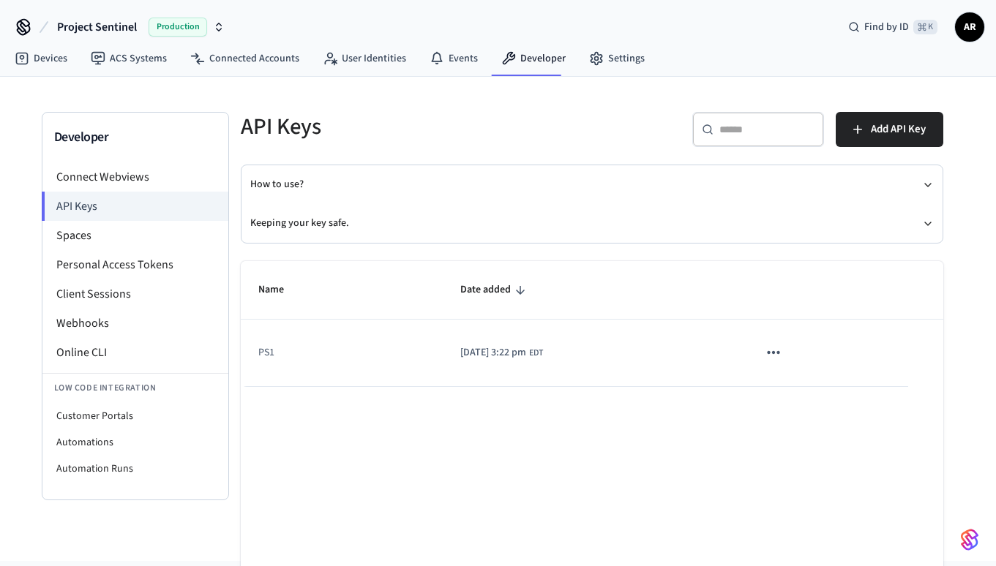
click at [286, 361] on td "PS1" at bounding box center [342, 353] width 202 height 67
click at [266, 358] on td "PS1" at bounding box center [342, 353] width 202 height 67
click at [780, 353] on icon "sticky table" at bounding box center [773, 352] width 12 height 3
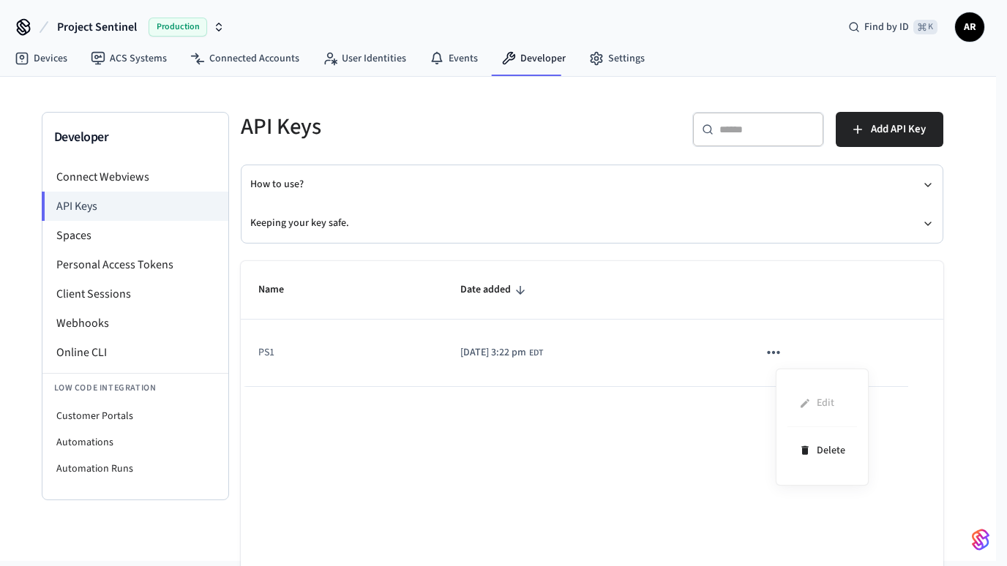
click at [701, 345] on div at bounding box center [503, 283] width 1007 height 566
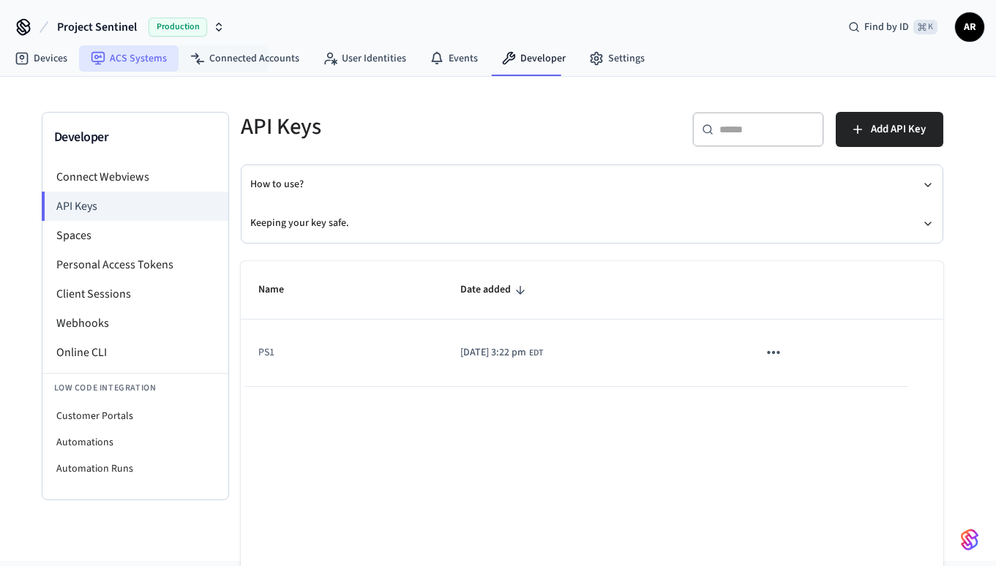
click at [121, 53] on link "ACS Systems" at bounding box center [128, 58] width 99 height 26
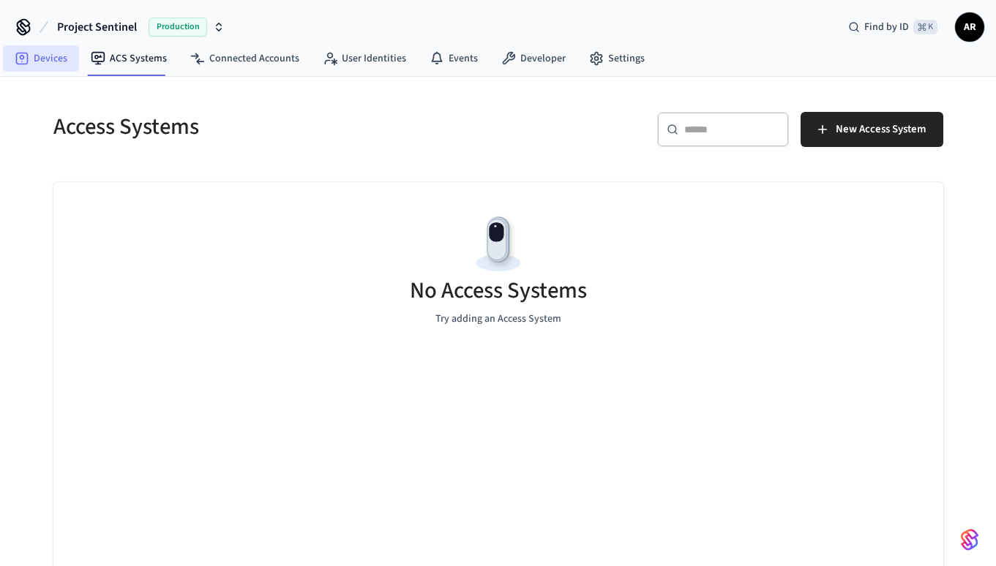
click at [48, 54] on link "Devices" at bounding box center [41, 58] width 76 height 26
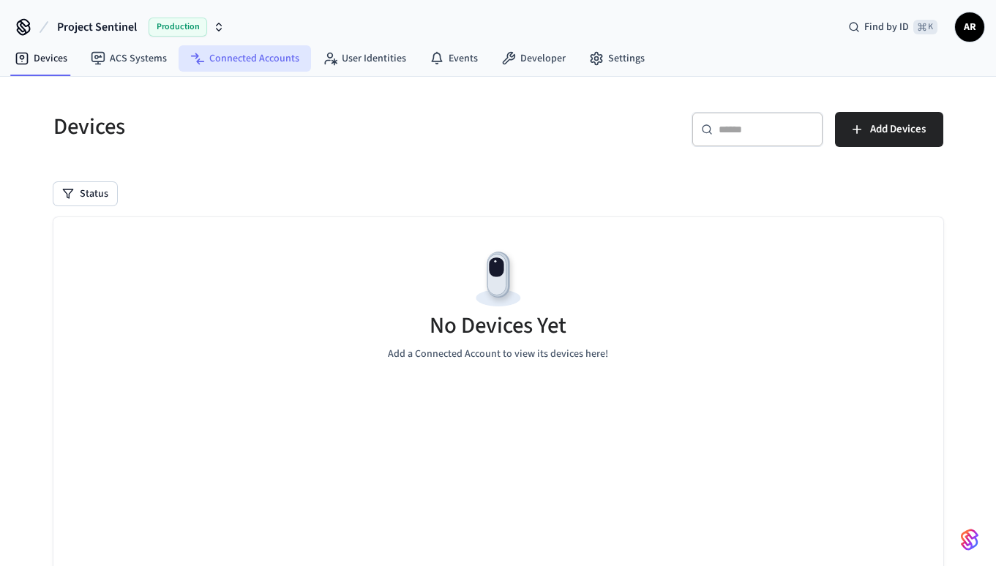
click at [248, 57] on link "Connected Accounts" at bounding box center [245, 58] width 132 height 26
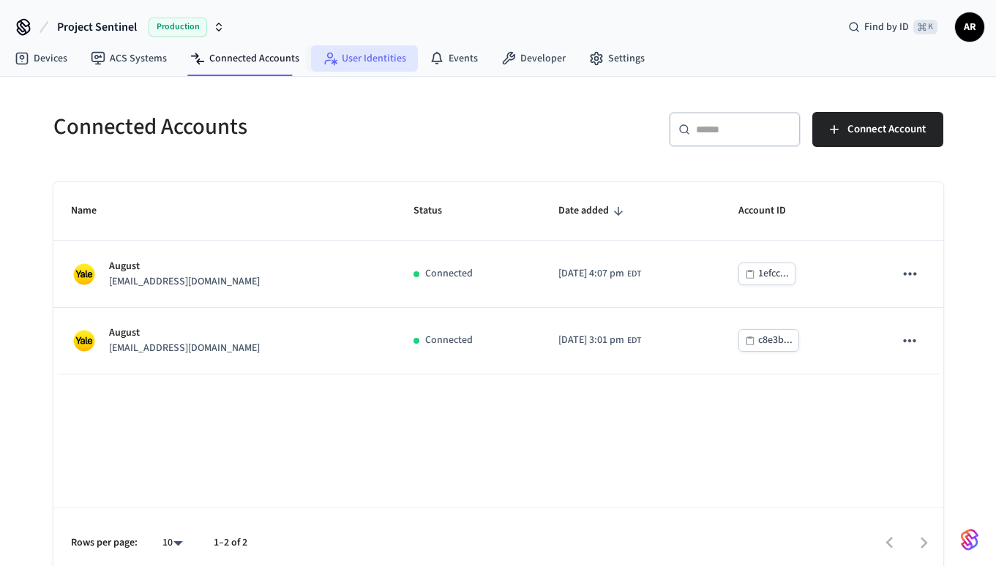
click at [335, 50] on link "User Identities" at bounding box center [364, 58] width 107 height 26
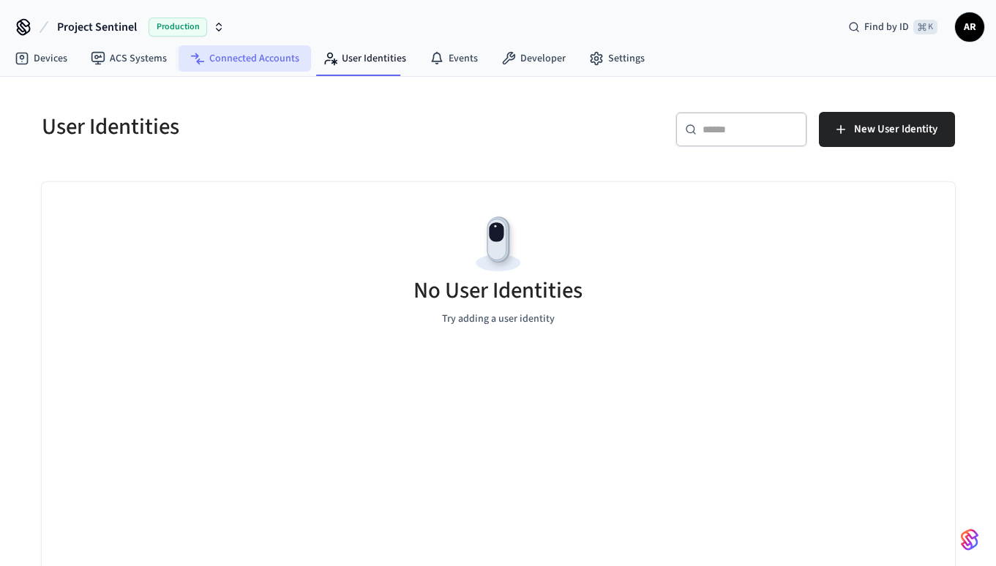
click at [237, 59] on link "Connected Accounts" at bounding box center [245, 58] width 132 height 26
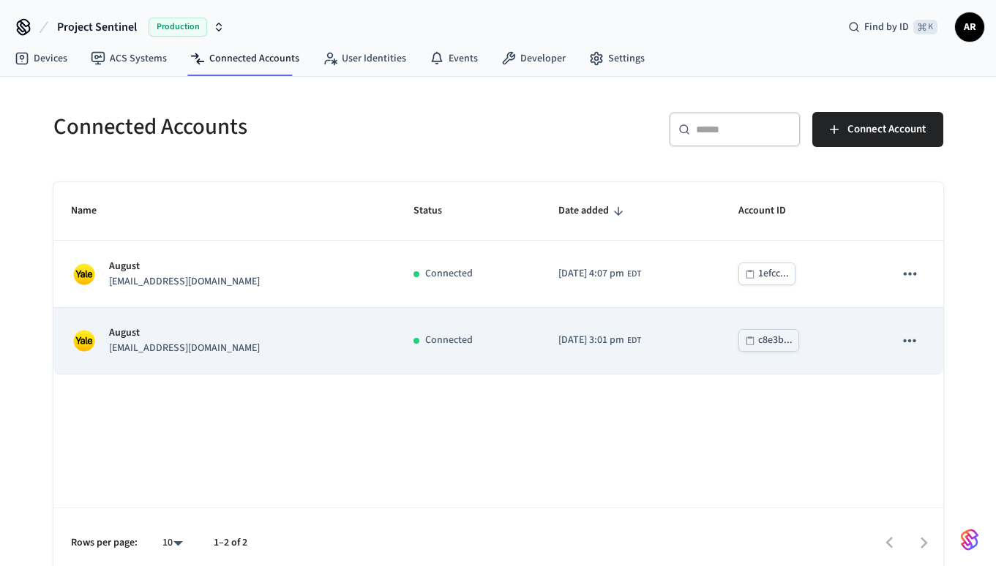
click at [249, 349] on div "[PERSON_NAME] [PERSON_NAME][EMAIL_ADDRESS][DOMAIN_NAME]" at bounding box center [225, 341] width 308 height 31
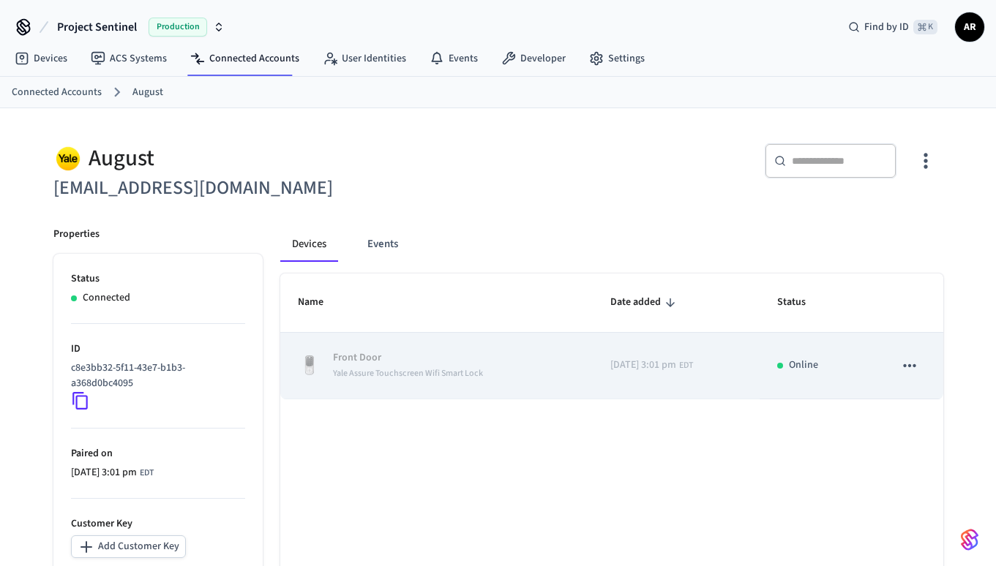
click at [369, 345] on td "Front Door Yale Assure Touchscreen Wifi Smart Lock" at bounding box center [436, 366] width 312 height 67
click at [906, 368] on icon "sticky table" at bounding box center [909, 365] width 19 height 19
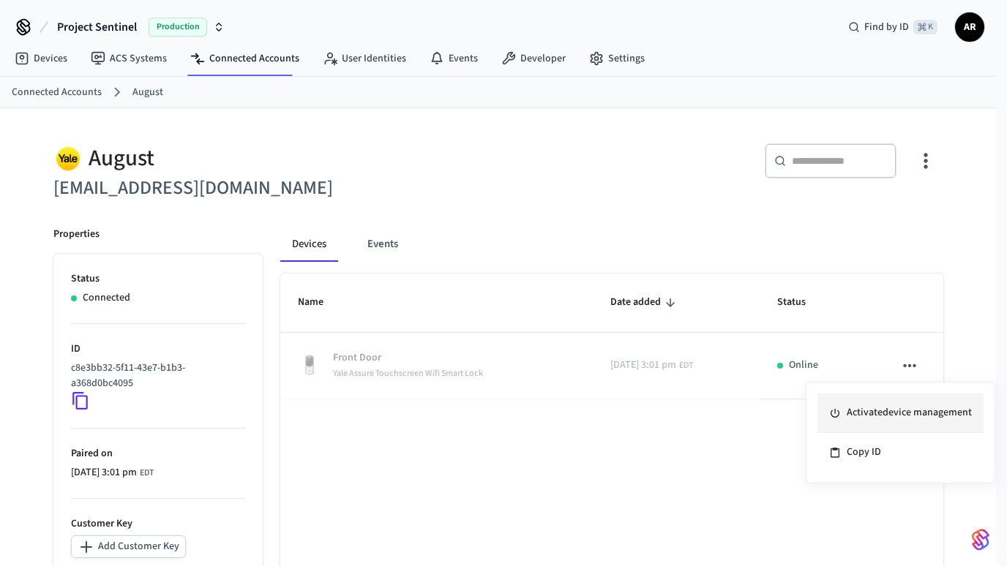
click at [900, 405] on li "Activate device management" at bounding box center [900, 414] width 166 height 40
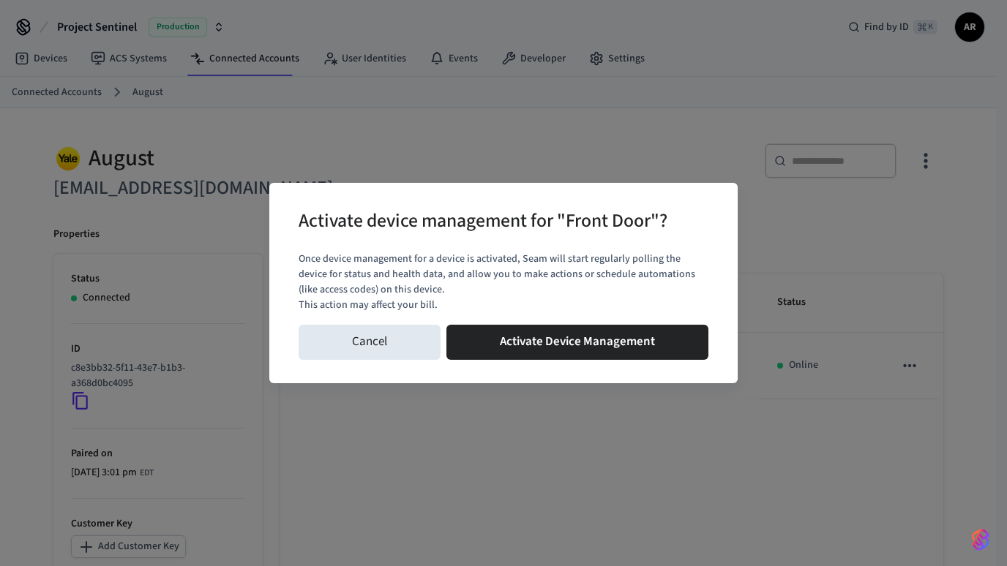
click at [669, 366] on div "Cancel Activate Device Management" at bounding box center [503, 342] width 410 height 47
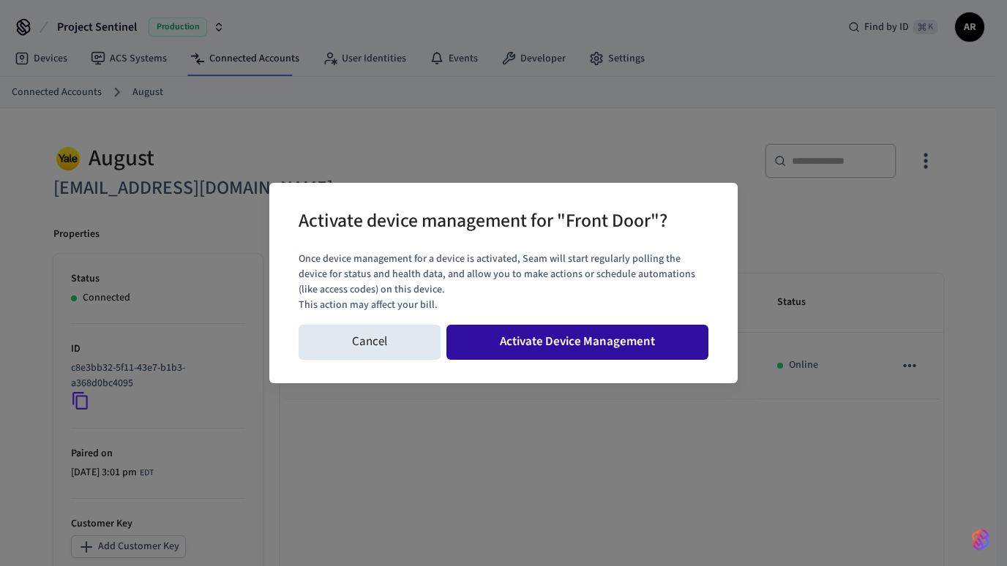
click at [661, 360] on button "Activate Device Management" at bounding box center [577, 342] width 262 height 35
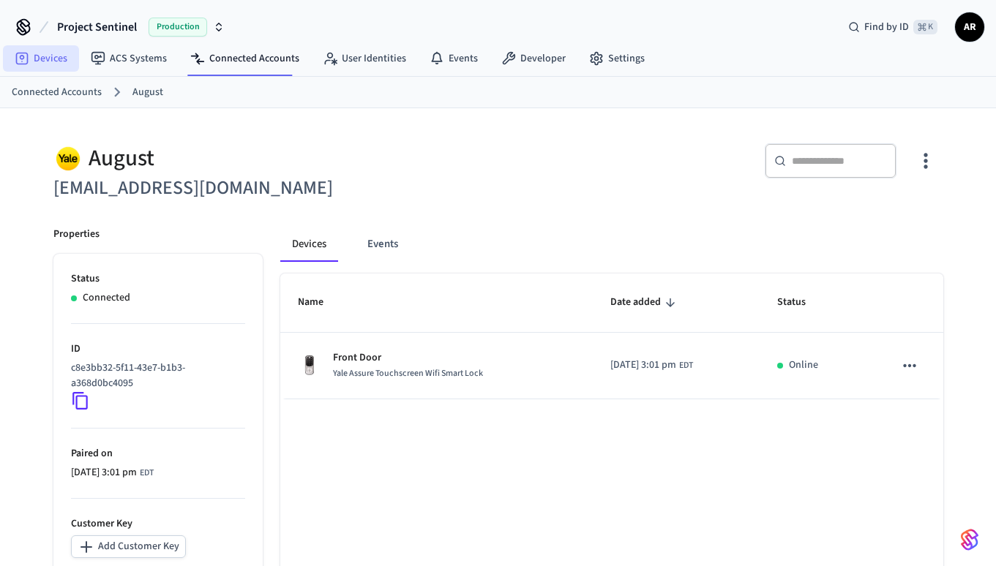
click at [57, 50] on link "Devices" at bounding box center [41, 58] width 76 height 26
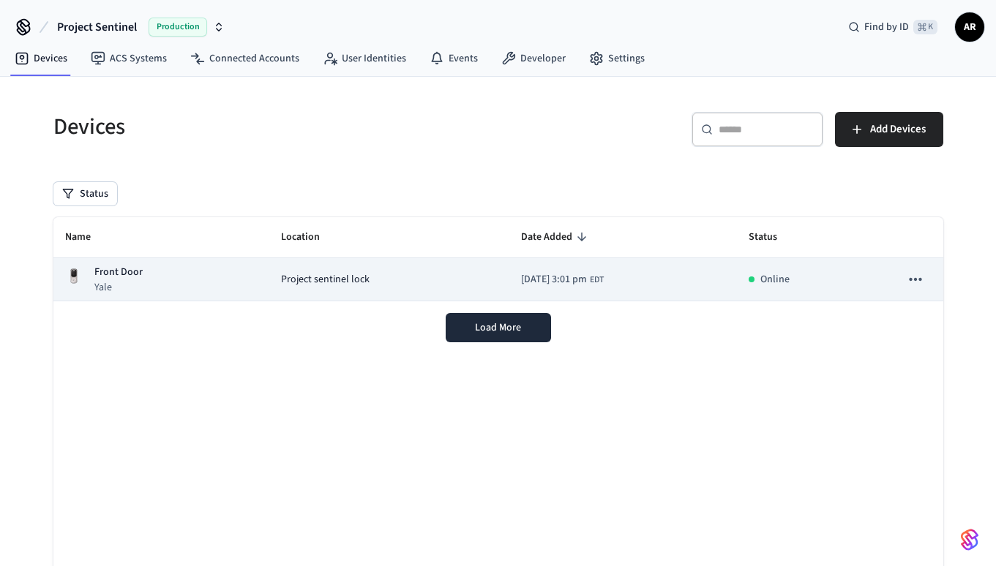
click at [577, 287] on td "[DATE] 3:01 pm EDT" at bounding box center [623, 279] width 228 height 43
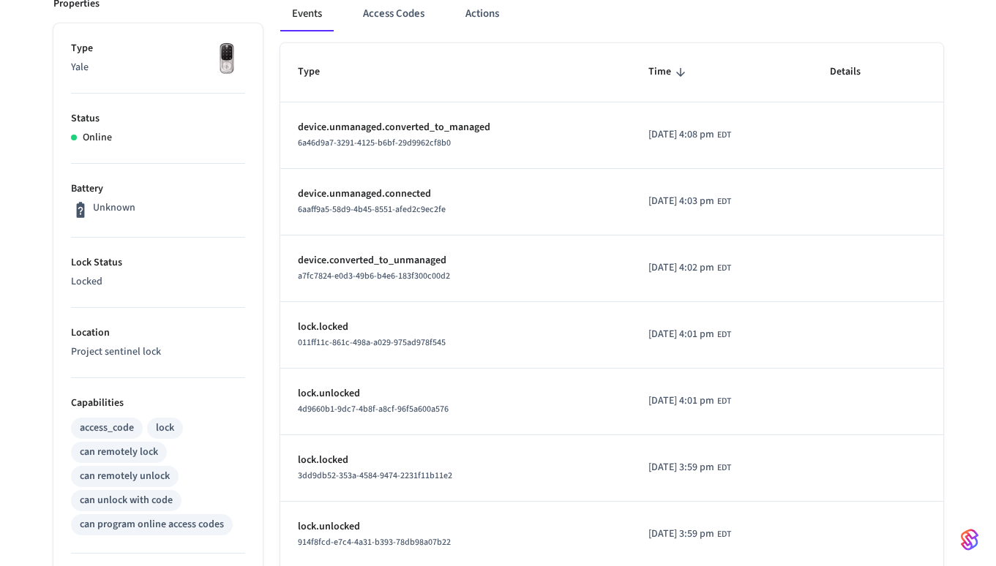
scroll to position [237, 0]
